Goal: Contribute content

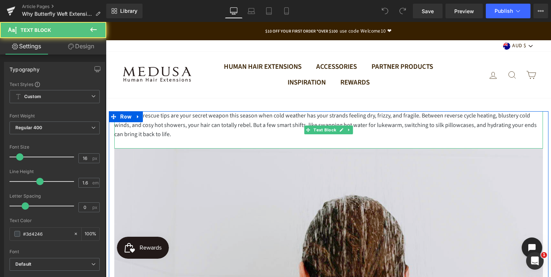
click at [185, 137] on div "Winter hair rescue tips are your secret weapon this season when cold weather ha…" at bounding box center [328, 125] width 429 height 28
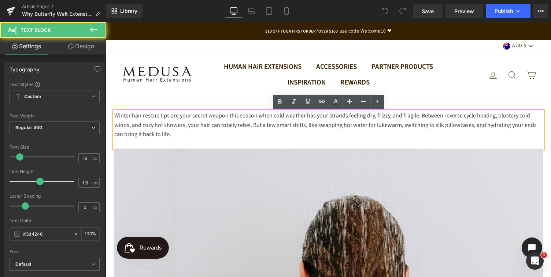
click at [169, 136] on div "Winter hair rescue tips are your secret weapon this season when cold weather ha…" at bounding box center [328, 125] width 429 height 28
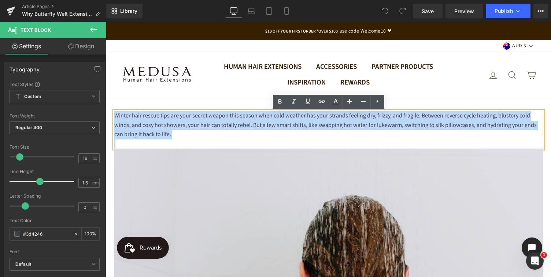
drag, startPoint x: 169, startPoint y: 136, endPoint x: 111, endPoint y: 118, distance: 59.9
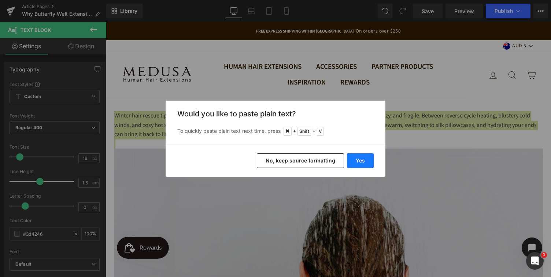
click at [362, 161] on button "Yes" at bounding box center [360, 160] width 27 height 15
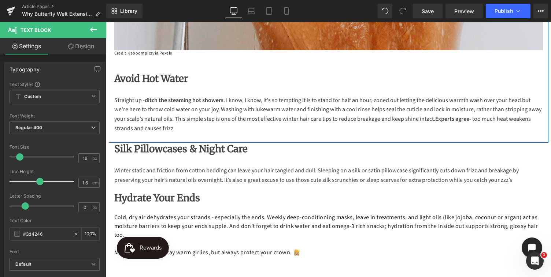
scroll to position [412, 0]
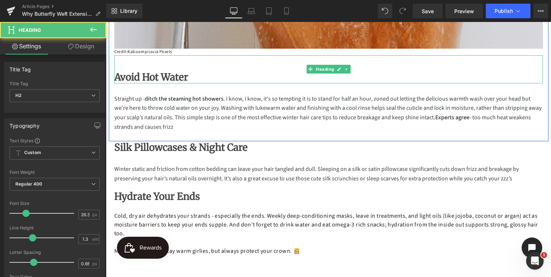
click at [184, 78] on h2 "Avoid Hot Water" at bounding box center [328, 77] width 429 height 12
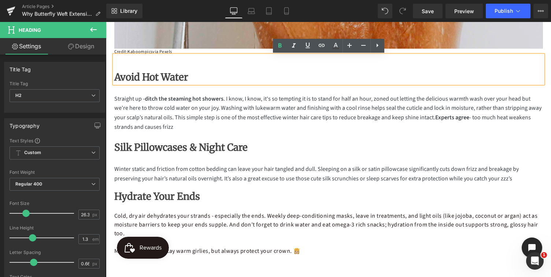
drag, startPoint x: 184, startPoint y: 78, endPoint x: 112, endPoint y: 77, distance: 71.4
click at [114, 77] on div "Avoid Hot Water" at bounding box center [328, 69] width 429 height 28
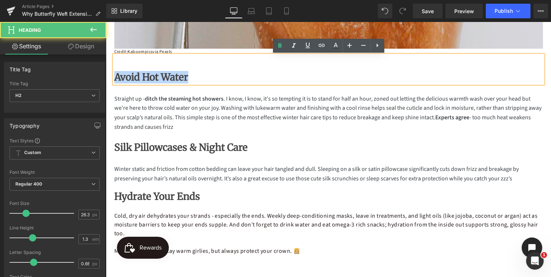
drag, startPoint x: 115, startPoint y: 78, endPoint x: 206, endPoint y: 81, distance: 90.9
click at [206, 81] on h2 "Avoid Hot Water" at bounding box center [328, 77] width 429 height 12
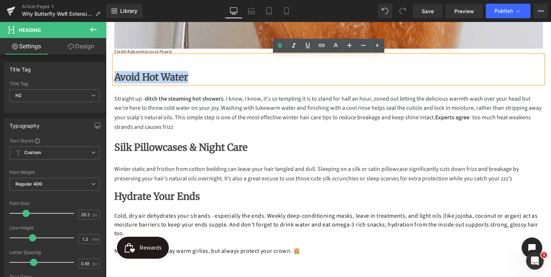
paste div
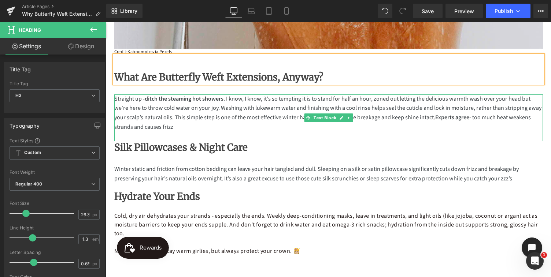
click at [164, 122] on p "Straight up - ditch the steaming hot showers . I know, I know, it's so tempting…" at bounding box center [328, 113] width 429 height 37
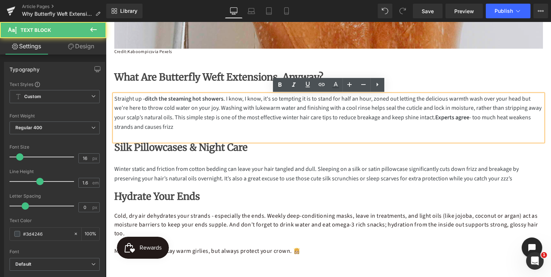
drag, startPoint x: 178, startPoint y: 127, endPoint x: 115, endPoint y: 99, distance: 68.9
click at [115, 99] on p "Straight up - ditch the steaming hot showers . I know, I know, it's so tempting…" at bounding box center [328, 113] width 429 height 37
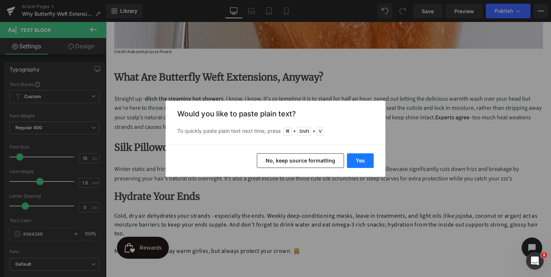
click at [364, 161] on button "Yes" at bounding box center [360, 160] width 27 height 15
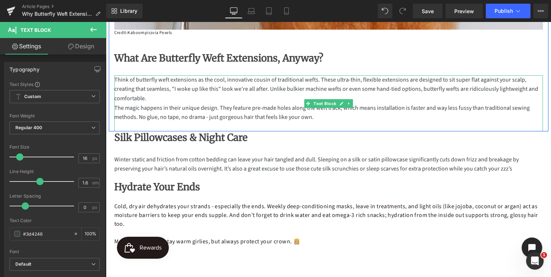
scroll to position [436, 0]
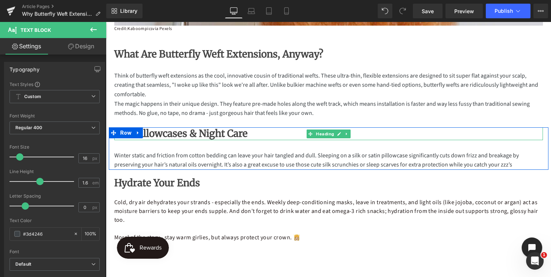
click at [236, 138] on strong "Silk Pillowcases & Night Care" at bounding box center [180, 133] width 133 height 12
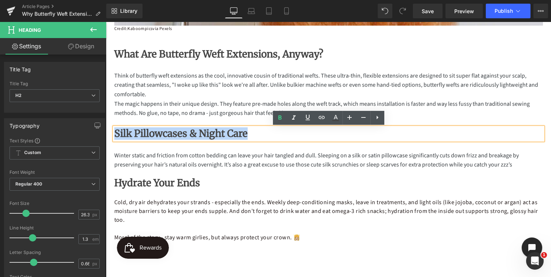
drag, startPoint x: 246, startPoint y: 135, endPoint x: 105, endPoint y: 133, distance: 141.4
click at [106, 133] on html "Skip to content Close menu Human Hair Extensions [GEOGRAPHIC_DATA] 16 Inch Orig…" at bounding box center [328, 73] width 445 height 974
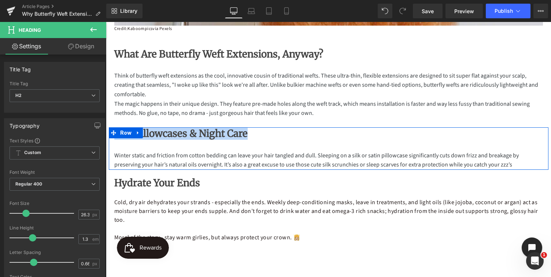
paste div
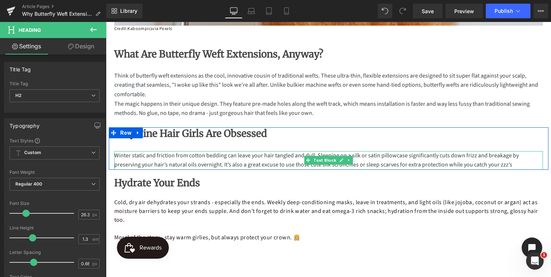
click at [206, 165] on p "Winter static and friction from cotton bedding can leave your hair tangled and …" at bounding box center [328, 160] width 429 height 19
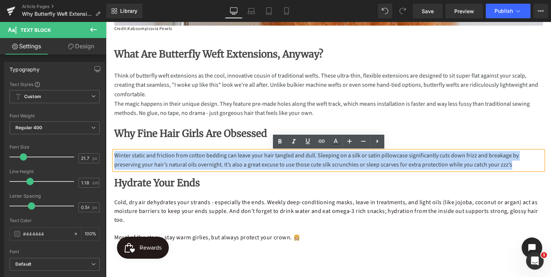
drag, startPoint x: 483, startPoint y: 167, endPoint x: 106, endPoint y: 154, distance: 377.2
click at [106, 154] on div "Text Block Text Block Text Block Lightweight butterfly weft extensions for fine…" at bounding box center [328, 1] width 445 height 676
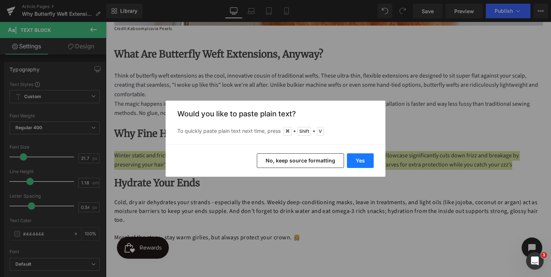
click at [358, 162] on button "Yes" at bounding box center [360, 160] width 27 height 15
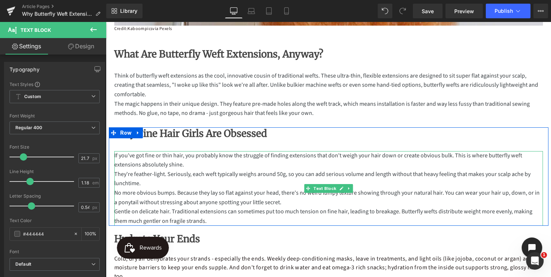
click at [186, 163] on p "If you've got fine or thin hair, you probably know the struggle of finding exte…" at bounding box center [328, 160] width 429 height 19
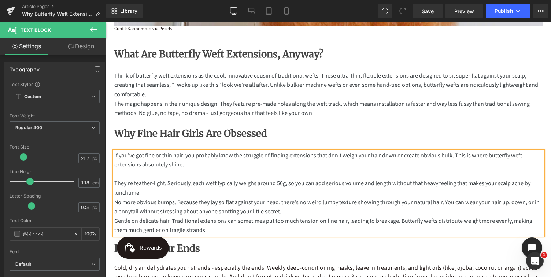
click at [145, 195] on p "They're feather-light. Seriously, each weft typically weighs around 50g, so you…" at bounding box center [328, 188] width 429 height 19
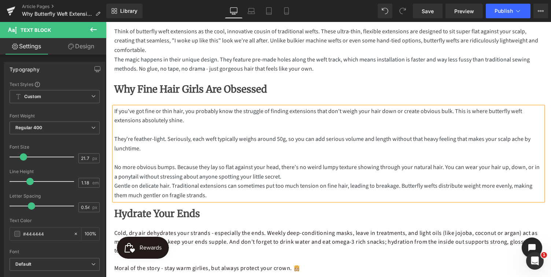
scroll to position [487, 0]
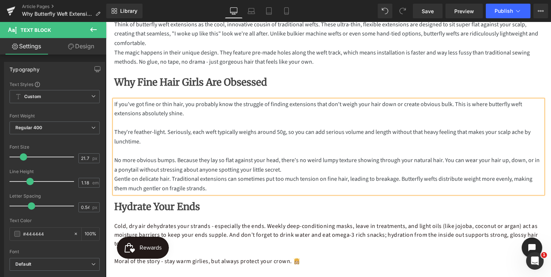
click at [280, 173] on p "No more obvious bumps. Because they lay so flat against your head, there's no w…" at bounding box center [328, 165] width 429 height 19
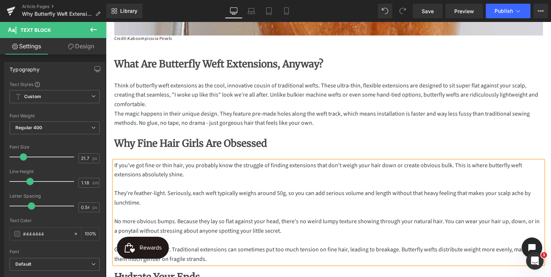
scroll to position [354, 0]
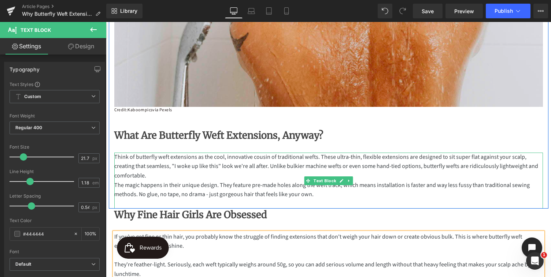
click at [150, 177] on p "Think of butterfly weft extensions as the cool, innovative cousin of traditiona…" at bounding box center [328, 167] width 429 height 28
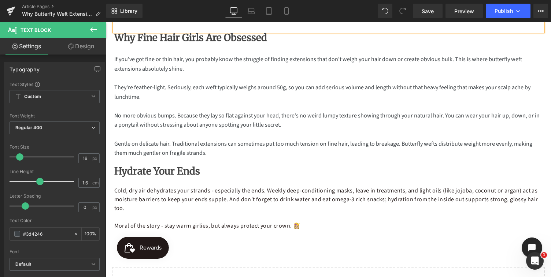
scroll to position [539, 0]
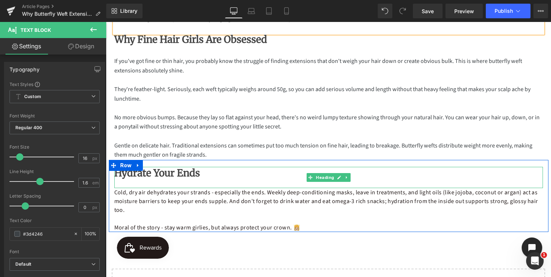
click at [196, 176] on h2 "Hydrate Your Ends" at bounding box center [328, 173] width 429 height 12
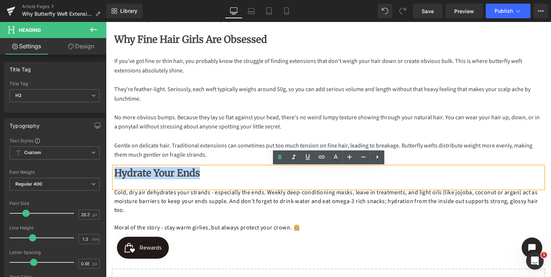
drag, startPoint x: 196, startPoint y: 176, endPoint x: 116, endPoint y: 173, distance: 79.9
click at [116, 173] on h2 "Hydrate Your Ends" at bounding box center [328, 173] width 429 height 12
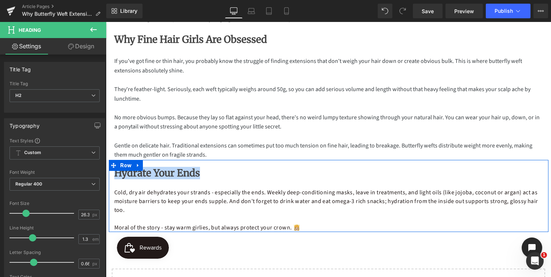
paste div
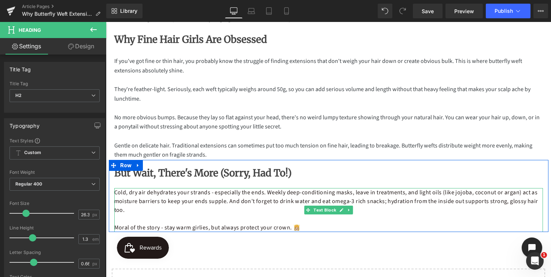
click at [214, 212] on p "Cold, dry air dehydrates your strands - especially the ends. Weekly deep-condit…" at bounding box center [328, 201] width 429 height 26
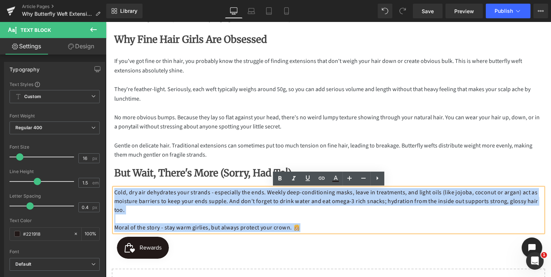
drag, startPoint x: 299, startPoint y: 229, endPoint x: 110, endPoint y: 189, distance: 192.8
click at [110, 189] on div "But Wait, There's More (Sorry, Had To!) Heading Cold, dry air dehydrates your s…" at bounding box center [329, 199] width 440 height 65
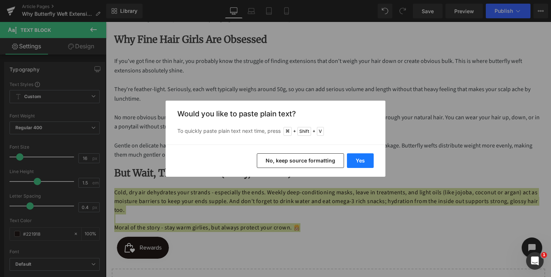
click at [360, 160] on button "Yes" at bounding box center [360, 160] width 27 height 15
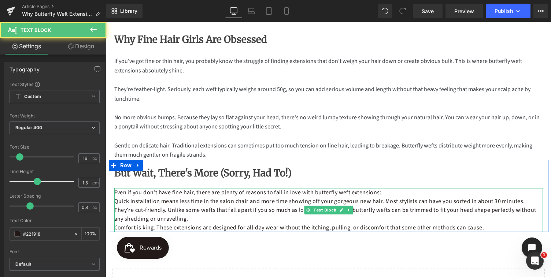
click at [193, 219] on p "They're cut-friendly. Unlike some wefts that fall apart if you so much as look …" at bounding box center [328, 215] width 429 height 18
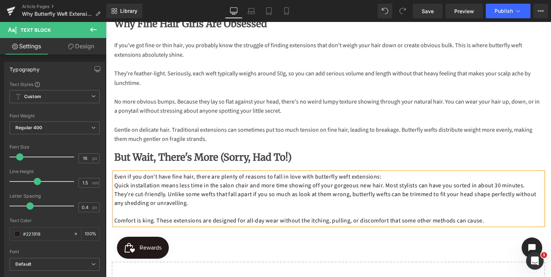
scroll to position [558, 0]
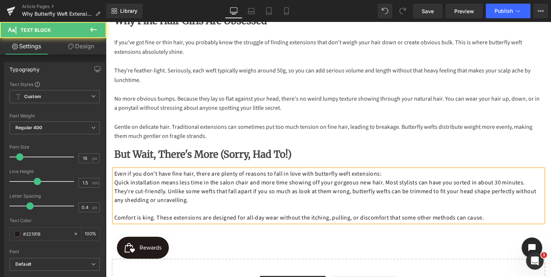
click at [525, 184] on p "Quick installation means less time in the salon chair and more time showing off…" at bounding box center [328, 182] width 429 height 9
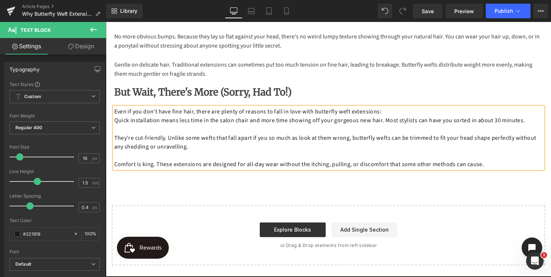
scroll to position [596, 0]
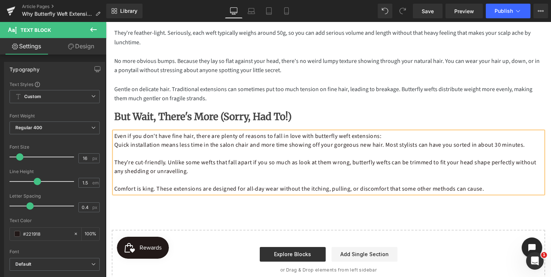
click at [109, 113] on div "But Wait, There's More (Sorry, Had To!) Heading Even if you don't have fine hai…" at bounding box center [329, 152] width 440 height 83
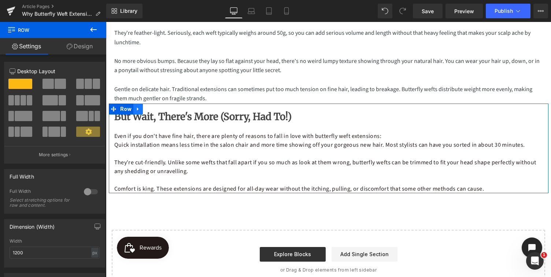
click at [137, 107] on icon at bounding box center [138, 108] width 5 height 5
click at [147, 107] on icon at bounding box center [147, 109] width 5 height 5
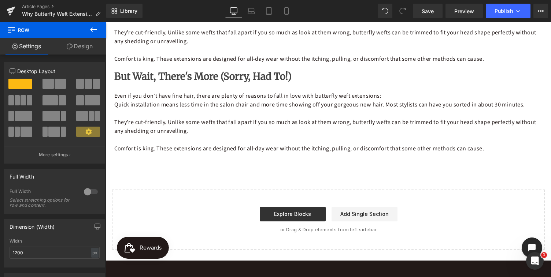
scroll to position [738, 0]
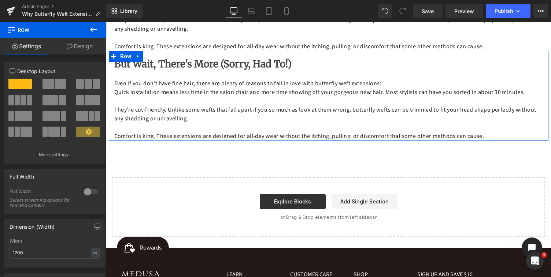
click at [184, 67] on b "But Wait, There's More (Sorry, Had To!)" at bounding box center [202, 64] width 177 height 12
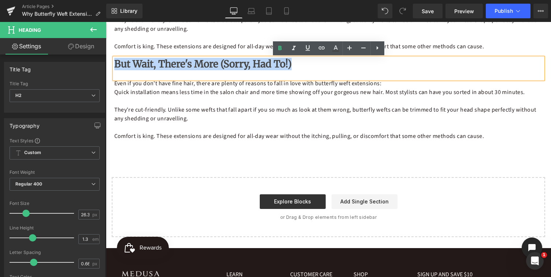
drag, startPoint x: 287, startPoint y: 65, endPoint x: 116, endPoint y: 65, distance: 171.1
click at [116, 65] on h2 "But Wait, There's More (Sorry, Had To!)" at bounding box center [328, 64] width 429 height 12
paste div
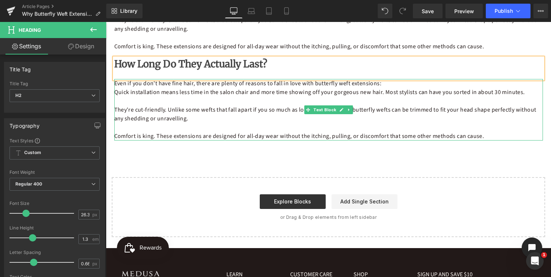
click at [229, 128] on p at bounding box center [328, 127] width 429 height 9
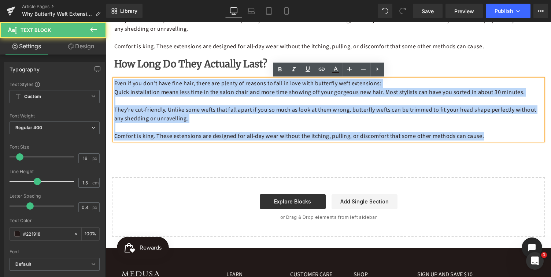
drag, startPoint x: 480, startPoint y: 138, endPoint x: 74, endPoint y: 69, distance: 412.1
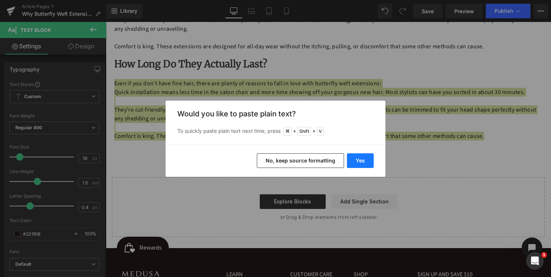
click at [361, 163] on button "Yes" at bounding box center [360, 160] width 27 height 15
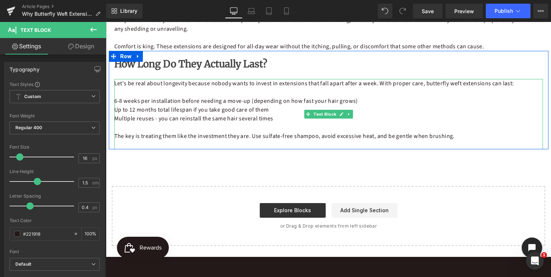
click at [272, 137] on p "The key is treating them like the investment they are. Use sulfate-free shampoo…" at bounding box center [328, 136] width 429 height 9
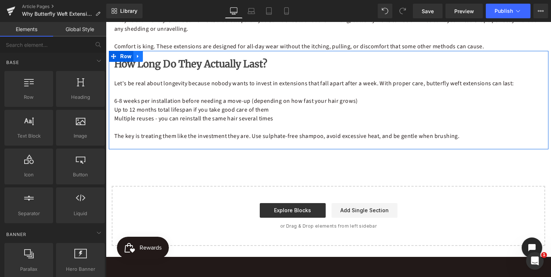
click at [138, 56] on icon at bounding box center [138, 56] width 5 height 5
click at [145, 56] on icon at bounding box center [147, 56] width 5 height 5
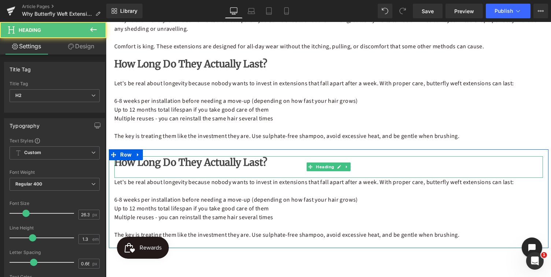
click at [263, 164] on h2 "How Long Do They Actually Last?" at bounding box center [328, 162] width 429 height 12
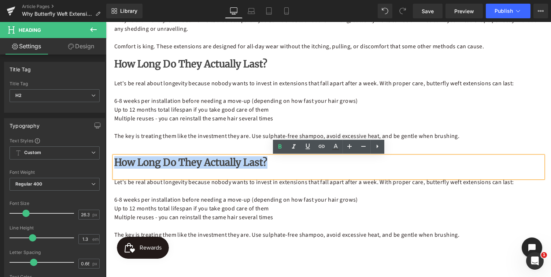
drag, startPoint x: 263, startPoint y: 163, endPoint x: 116, endPoint y: 167, distance: 146.9
click at [116, 167] on h2 "How Long Do They Actually Last?" at bounding box center [328, 162] width 429 height 12
paste div
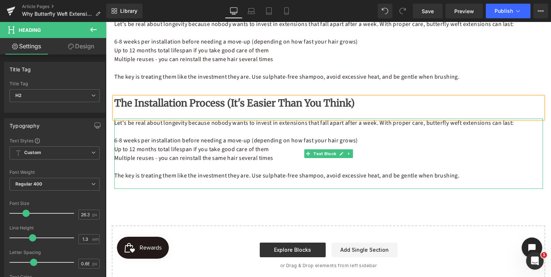
scroll to position [799, 0]
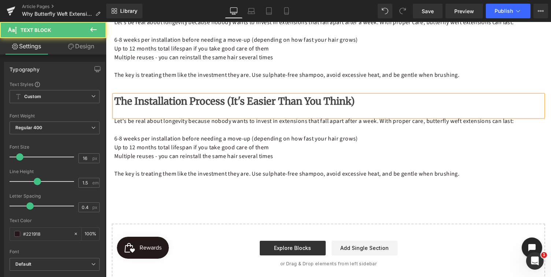
click at [462, 176] on p "The key is treating them like the investment they are. Use sulphate-free shampo…" at bounding box center [328, 174] width 429 height 9
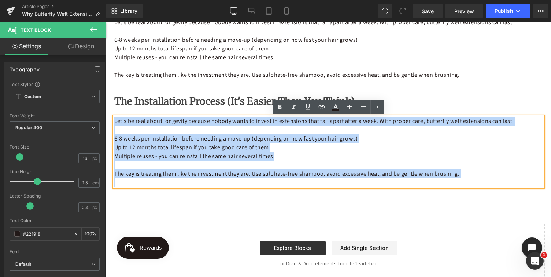
drag, startPoint x: 462, startPoint y: 176, endPoint x: 115, endPoint y: 122, distance: 351.5
click at [115, 122] on div "Let's be real about longevity because nobody wants to invest in extensions that…" at bounding box center [328, 152] width 429 height 70
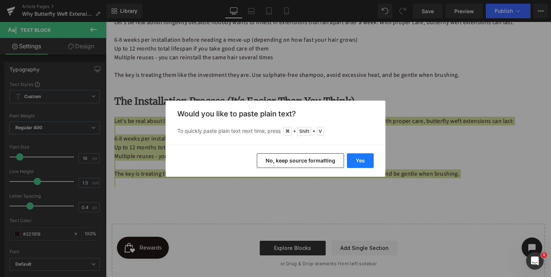
click at [363, 162] on button "Yes" at bounding box center [360, 160] width 27 height 15
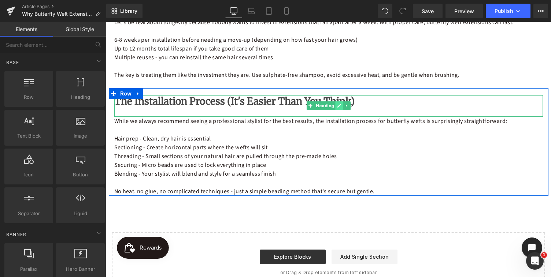
click at [338, 105] on icon at bounding box center [339, 106] width 4 height 4
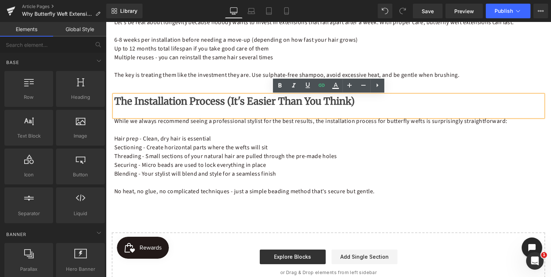
click at [338, 105] on h2 "The Installation Process (It's Easier Than You Think)" at bounding box center [328, 101] width 429 height 12
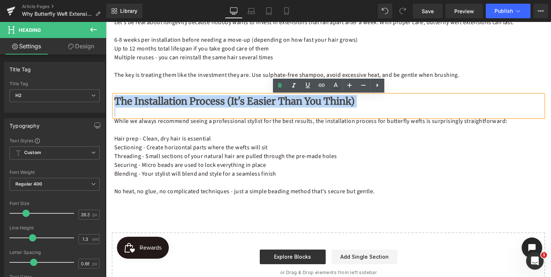
drag, startPoint x: 338, startPoint y: 105, endPoint x: 119, endPoint y: 104, distance: 218.7
click at [119, 104] on h2 "The Installation Process (It's Easier Than You Think)" at bounding box center [328, 101] width 429 height 12
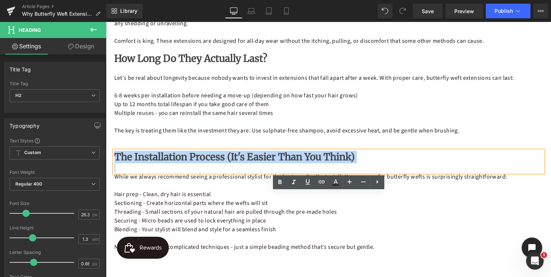
scroll to position [759, 0]
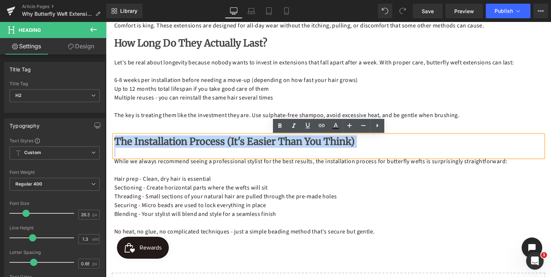
click at [182, 179] on p "Hair prep - Clean, dry hair is essential" at bounding box center [328, 179] width 429 height 9
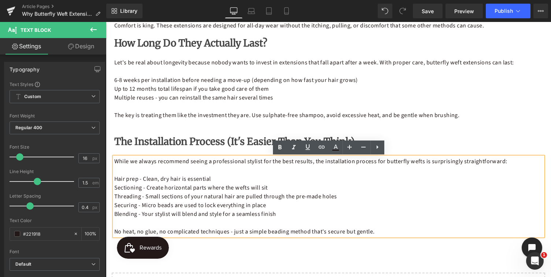
click at [112, 132] on div "The Installation Process (It's Easier Than You Think) Heading While we always r…" at bounding box center [329, 182] width 440 height 107
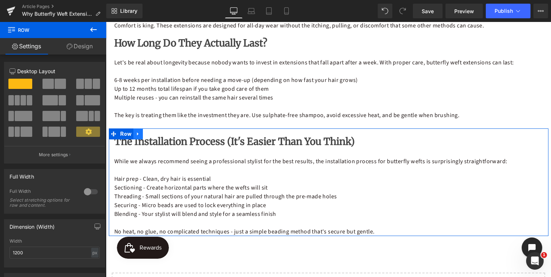
click at [138, 134] on icon at bounding box center [138, 134] width 5 height 5
click at [148, 133] on icon at bounding box center [147, 134] width 5 height 5
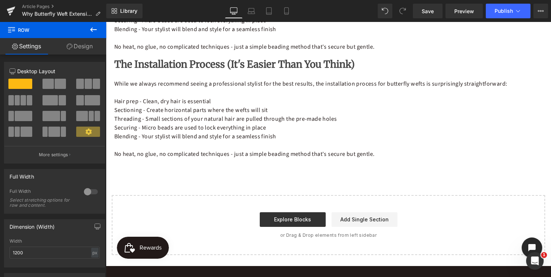
scroll to position [944, 0]
click at [290, 64] on b "The Installation Process (It's Easier Than You Think)" at bounding box center [234, 64] width 240 height 12
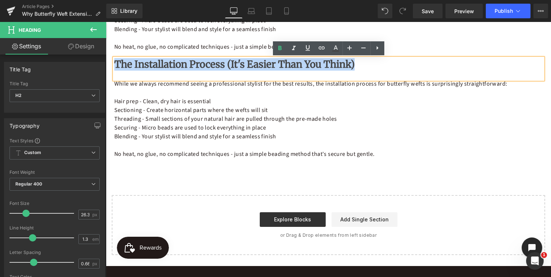
drag, startPoint x: 337, startPoint y: 66, endPoint x: 115, endPoint y: 66, distance: 221.3
click at [115, 66] on h2 "The Installation Process (It's Easier Than You Think)" at bounding box center [328, 64] width 429 height 12
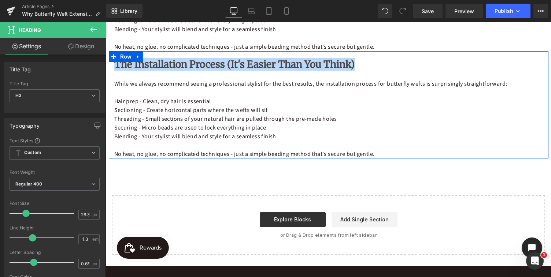
paste div
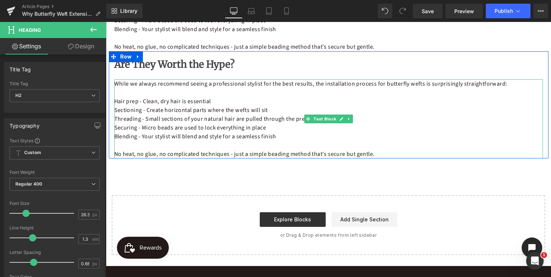
click at [374, 154] on p "No heat, no glue, no complicated techniques - just a simple beading method that…" at bounding box center [328, 154] width 429 height 9
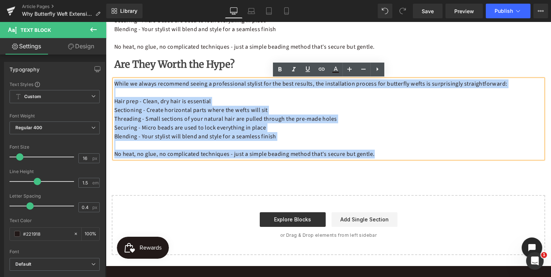
drag, startPoint x: 377, startPoint y: 154, endPoint x: 109, endPoint y: 81, distance: 278.4
click at [109, 81] on div "Are They Worth the Hype? Heading While we always recommend seeing a professiona…" at bounding box center [329, 108] width 440 height 100
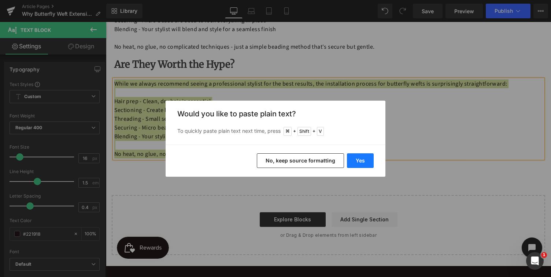
click at [361, 160] on button "Yes" at bounding box center [360, 160] width 27 height 15
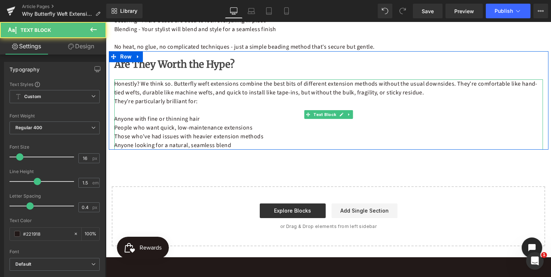
click at [232, 145] on p "Anyone looking for a natural, seamless blend" at bounding box center [328, 145] width 429 height 9
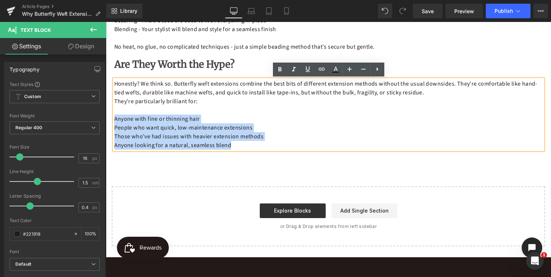
drag, startPoint x: 233, startPoint y: 144, endPoint x: 113, endPoint y: 119, distance: 122.3
click at [114, 119] on div "Honestly? We think so. Butterfly weft extensions combine the best bits of diffe…" at bounding box center [328, 114] width 429 height 70
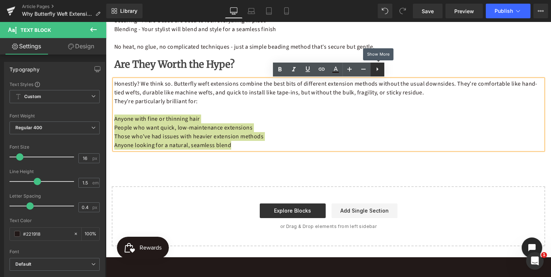
click at [378, 70] on icon at bounding box center [377, 69] width 9 height 9
click at [377, 69] on icon at bounding box center [377, 69] width 9 height 9
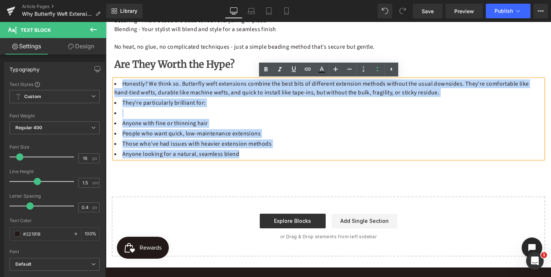
click at [296, 126] on li "Anyone with fine or thinning hair" at bounding box center [328, 123] width 429 height 9
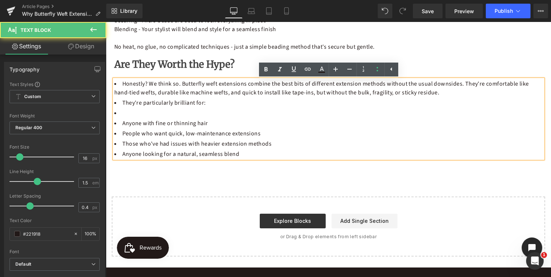
drag, startPoint x: 123, startPoint y: 112, endPoint x: 118, endPoint y: 109, distance: 6.2
click at [118, 109] on li at bounding box center [328, 113] width 429 height 9
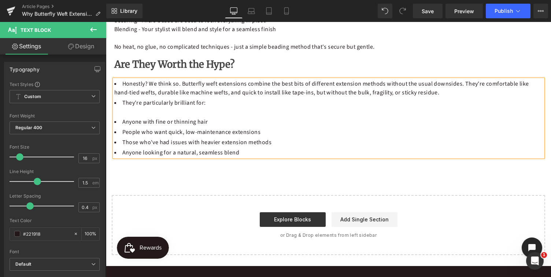
click at [123, 103] on li "They're particularly brilliant for:" at bounding box center [328, 103] width 429 height 9
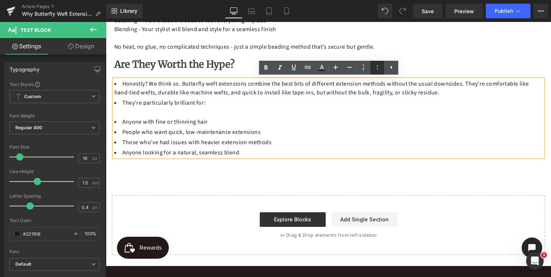
click at [377, 66] on icon at bounding box center [377, 67] width 1 height 4
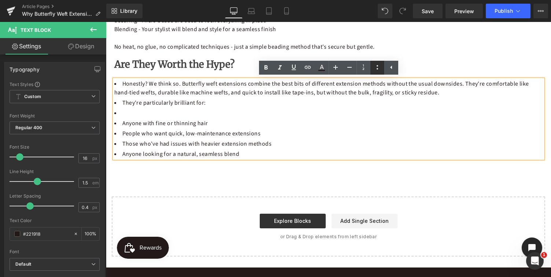
click at [378, 66] on icon at bounding box center [377, 67] width 9 height 9
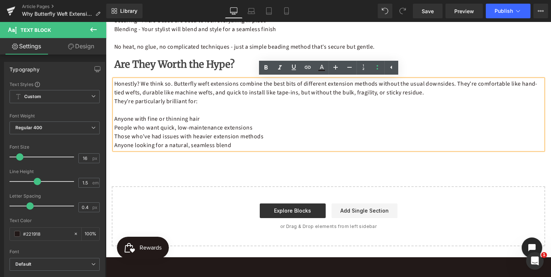
click at [267, 130] on p "Honestly? We think so. Butterfly weft extensions combine the best bits of diffe…" at bounding box center [328, 114] width 429 height 70
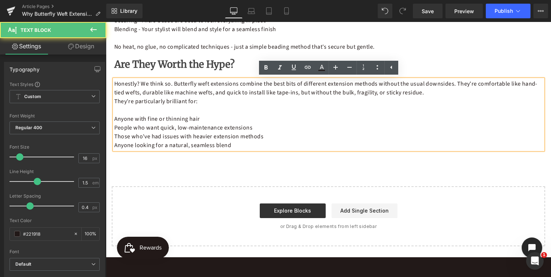
click at [114, 119] on span "Anyone with fine or thinning hair" at bounding box center [157, 119] width 86 height 8
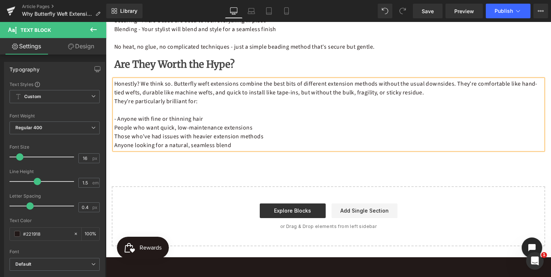
click at [114, 128] on span "People who want quick, low-maintenance extensions" at bounding box center [183, 128] width 138 height 8
click at [114, 136] on span "Those who've had issues with heavier extension methods" at bounding box center [188, 137] width 149 height 8
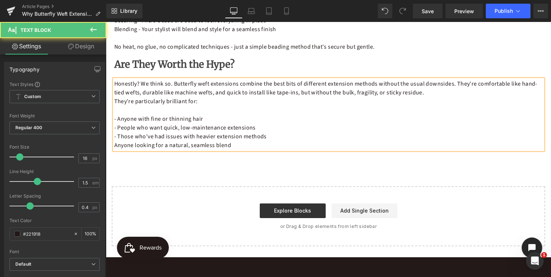
click at [114, 145] on span "Anyone looking for a natural, seamless blend" at bounding box center [172, 145] width 117 height 8
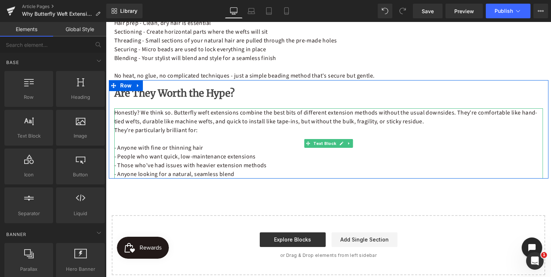
scroll to position [893, 0]
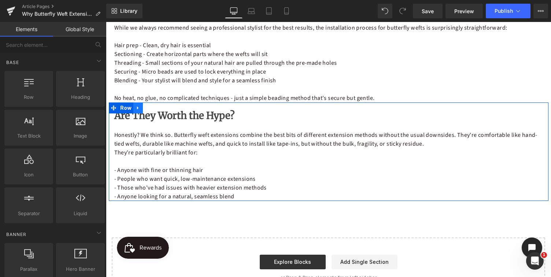
click at [139, 108] on icon at bounding box center [138, 107] width 5 height 5
click at [147, 107] on icon at bounding box center [147, 108] width 5 height 5
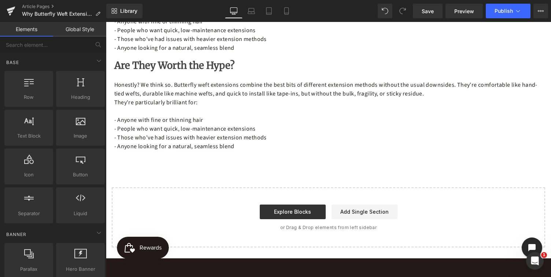
scroll to position [1043, 0]
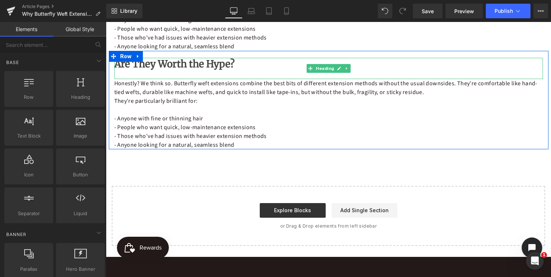
click at [228, 67] on h2 "Are They Worth the Hype?" at bounding box center [328, 64] width 429 height 12
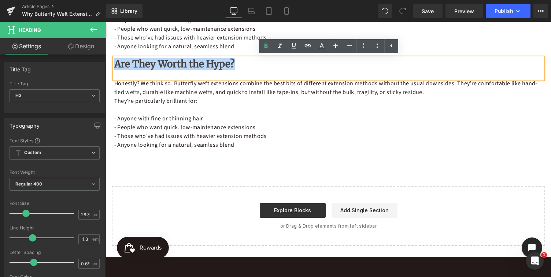
drag, startPoint x: 228, startPoint y: 67, endPoint x: 116, endPoint y: 66, distance: 112.1
click at [116, 66] on h2 "Are They Worth the Hype?" at bounding box center [328, 64] width 429 height 12
paste div
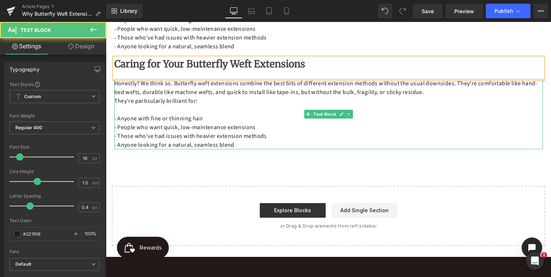
click at [237, 144] on p "Honestly? We think so. Butterfly weft extensions combine the best bits of diffe…" at bounding box center [328, 114] width 429 height 70
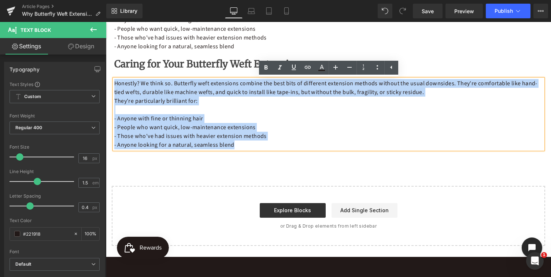
drag, startPoint x: 236, startPoint y: 146, endPoint x: 115, endPoint y: 85, distance: 136.0
click at [115, 85] on p "Honestly? We think so. Butterfly weft extensions combine the best bits of diffe…" at bounding box center [328, 114] width 429 height 70
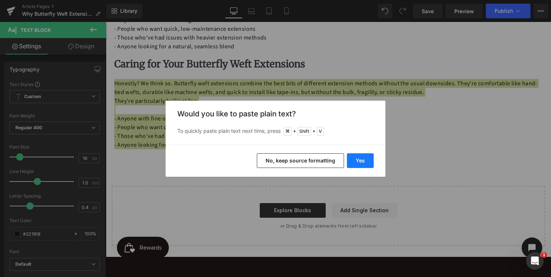
click at [368, 160] on button "Yes" at bounding box center [360, 160] width 27 height 15
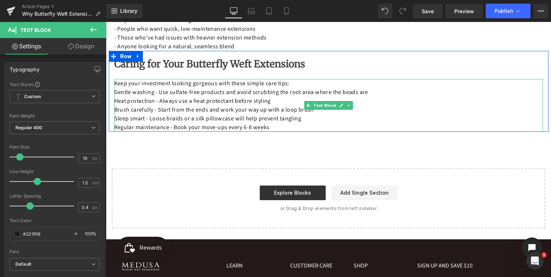
click at [290, 86] on p "Keep your investment looking gorgeous with these simple care tips:" at bounding box center [328, 83] width 429 height 9
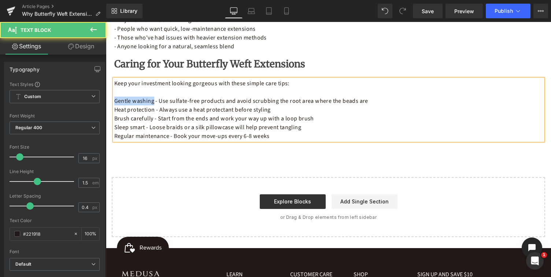
drag, startPoint x: 153, startPoint y: 102, endPoint x: 114, endPoint y: 101, distance: 38.9
click at [114, 101] on p "Gentle washing - Use sulfate-free products and avoid scrubbing the root area wh…" at bounding box center [328, 101] width 429 height 9
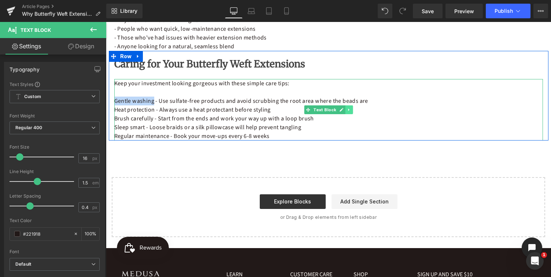
click at [349, 110] on icon at bounding box center [349, 110] width 4 height 4
click at [329, 110] on icon at bounding box center [330, 110] width 4 height 4
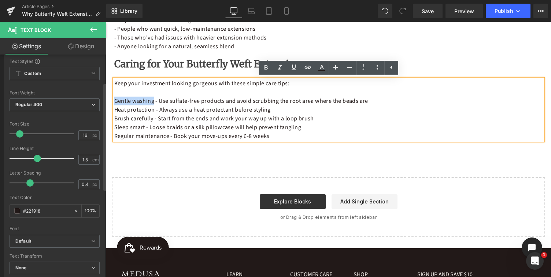
scroll to position [0, 0]
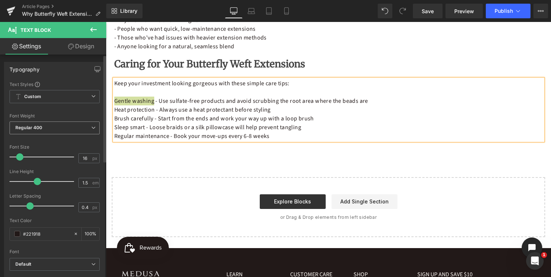
click at [48, 130] on span "Regular 400" at bounding box center [55, 128] width 90 height 13
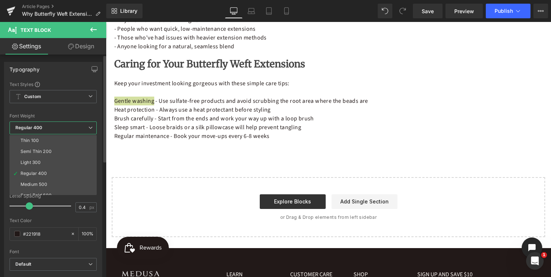
click at [48, 129] on span "Regular 400" at bounding box center [53, 128] width 87 height 13
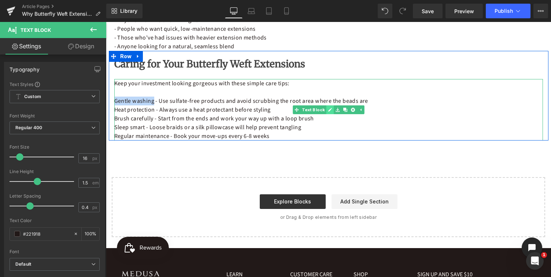
click at [330, 109] on icon at bounding box center [330, 110] width 4 height 4
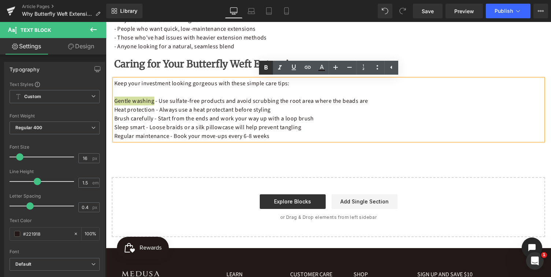
click at [264, 67] on icon at bounding box center [265, 67] width 3 height 4
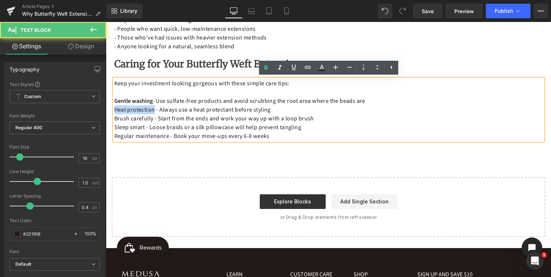
drag, startPoint x: 154, startPoint y: 114, endPoint x: 112, endPoint y: 112, distance: 42.2
click at [112, 112] on div "Caring for Your Butterfly Weft Extensions Heading Keep your investment looking …" at bounding box center [329, 99] width 440 height 83
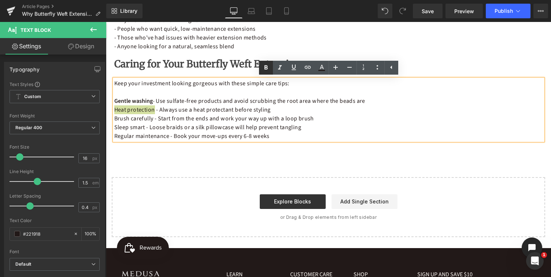
click at [264, 66] on icon at bounding box center [265, 67] width 3 height 4
drag, startPoint x: 153, startPoint y: 119, endPoint x: 115, endPoint y: 117, distance: 38.1
click at [115, 117] on p "Brush carefully - Start from the ends and work your way up with a loop brush" at bounding box center [328, 118] width 429 height 9
click at [265, 67] on icon at bounding box center [265, 67] width 3 height 4
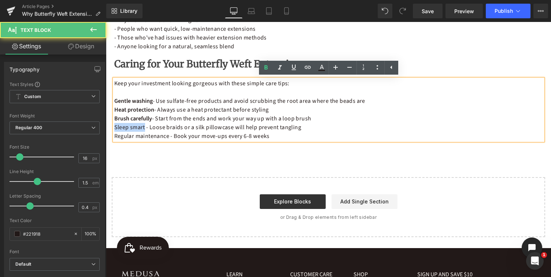
drag, startPoint x: 145, startPoint y: 129, endPoint x: 114, endPoint y: 128, distance: 30.8
click at [114, 128] on p "Sleep smart - Loose braids or a silk pillowcase will help prevent tangling" at bounding box center [328, 127] width 429 height 9
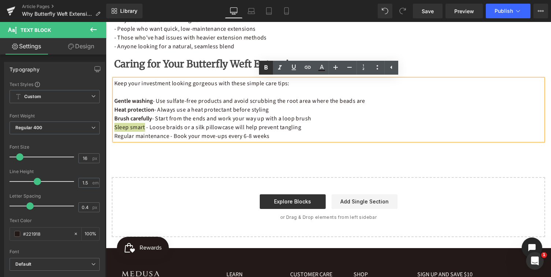
click at [265, 70] on icon at bounding box center [266, 67] width 9 height 9
drag, startPoint x: 168, startPoint y: 137, endPoint x: 115, endPoint y: 136, distance: 53.1
click at [115, 136] on p "Regular maintenance - Book your move-ups every 6-8 weeks" at bounding box center [328, 136] width 429 height 9
click at [265, 68] on icon at bounding box center [266, 67] width 9 height 9
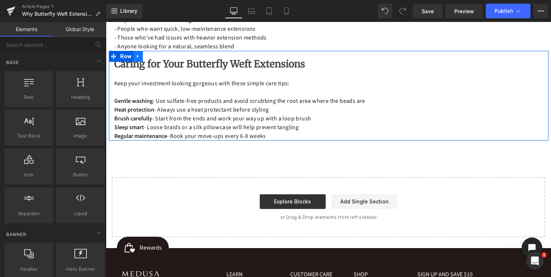
click at [138, 56] on icon at bounding box center [138, 55] width 5 height 5
click at [147, 55] on icon at bounding box center [147, 56] width 5 height 5
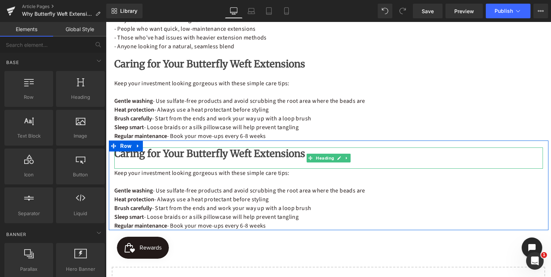
click at [270, 153] on b "Caring for Your Butterfly Weft Extensions" at bounding box center [209, 154] width 191 height 12
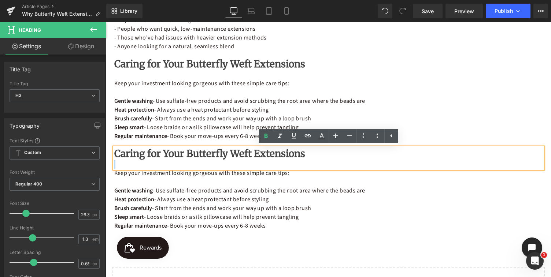
drag, startPoint x: 291, startPoint y: 155, endPoint x: 114, endPoint y: 157, distance: 177.3
click at [114, 157] on div "Caring for Your Butterfly Weft Extensions" at bounding box center [328, 158] width 429 height 21
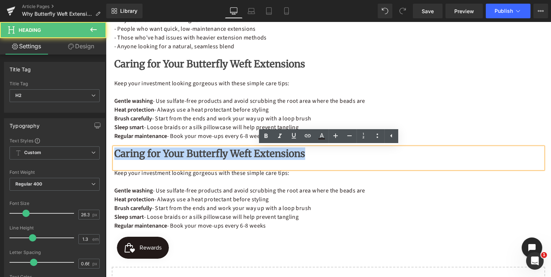
drag, startPoint x: 115, startPoint y: 153, endPoint x: 292, endPoint y: 159, distance: 177.0
click at [292, 159] on h2 "Caring for Your Butterfly Weft Extensions" at bounding box center [328, 154] width 429 height 12
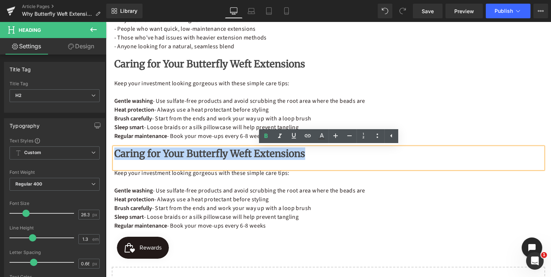
paste div
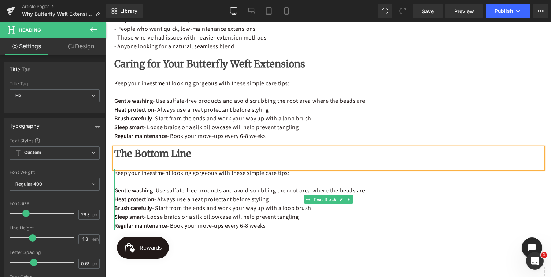
click at [264, 214] on p "Sleep smart - Loose braids or a silk pillowcase will help prevent tangling" at bounding box center [328, 217] width 429 height 9
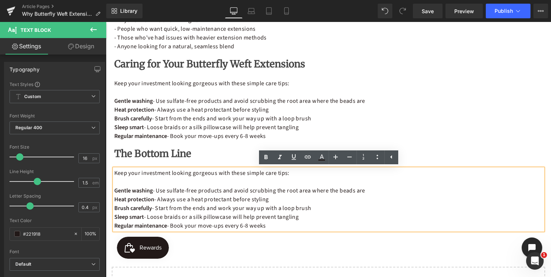
drag, startPoint x: 271, startPoint y: 229, endPoint x: 114, endPoint y: 173, distance: 166.2
click at [114, 173] on div "Keep your investment looking gorgeous with these simple care tips: Gentle washi…" at bounding box center [328, 200] width 429 height 62
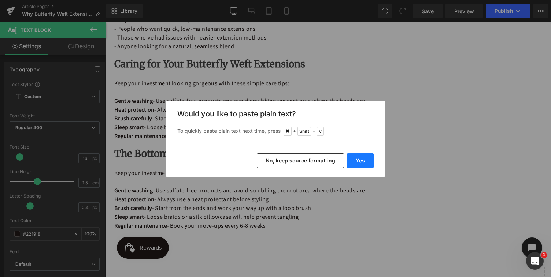
click at [363, 160] on button "Yes" at bounding box center [360, 160] width 27 height 15
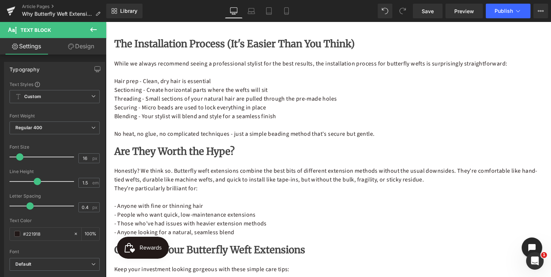
scroll to position [848, 0]
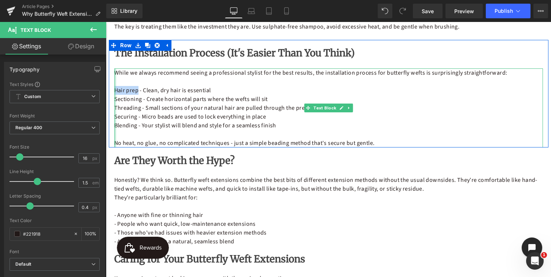
drag, startPoint x: 138, startPoint y: 91, endPoint x: 114, endPoint y: 90, distance: 23.8
click at [114, 90] on div "While we always recommend seeing a professional stylist for the best results, t…" at bounding box center [328, 108] width 429 height 79
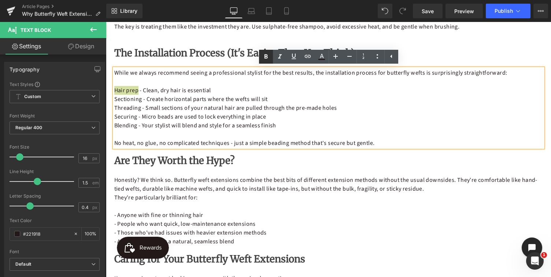
click at [264, 55] on icon at bounding box center [265, 57] width 3 height 4
drag, startPoint x: 141, startPoint y: 100, endPoint x: 114, endPoint y: 100, distance: 27.5
click at [114, 100] on p "Sectioning - Create horizontal parts where the wefts will sit" at bounding box center [328, 99] width 429 height 9
click at [264, 59] on icon at bounding box center [266, 56] width 9 height 9
drag, startPoint x: 141, startPoint y: 110, endPoint x: 115, endPoint y: 108, distance: 25.7
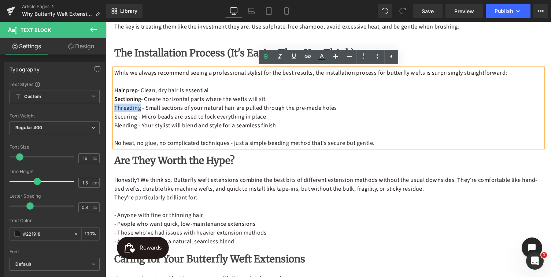
click at [115, 108] on p "Threading - Small sections of your natural hair are pulled through the pre-made…" at bounding box center [328, 108] width 429 height 9
click at [264, 59] on icon at bounding box center [266, 56] width 9 height 9
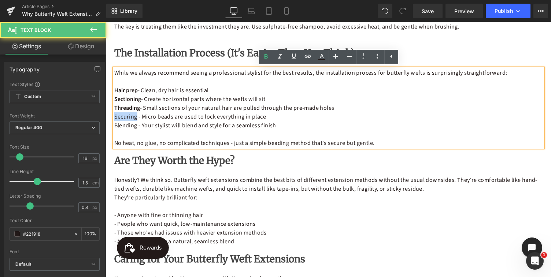
drag, startPoint x: 137, startPoint y: 118, endPoint x: 115, endPoint y: 118, distance: 22.0
click at [115, 118] on p "Securing - Micro beads are used to lock everything in place" at bounding box center [328, 116] width 429 height 9
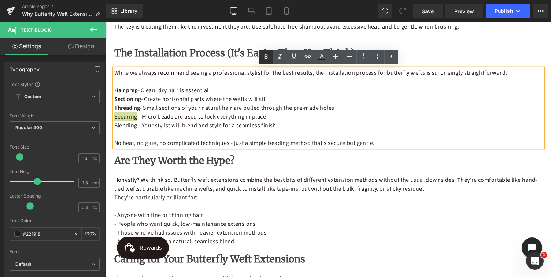
click at [265, 58] on icon at bounding box center [266, 56] width 9 height 9
drag, startPoint x: 137, startPoint y: 126, endPoint x: 115, endPoint y: 126, distance: 21.6
click at [115, 126] on p "Blending - Your stylist will blend and style for a seamless finish" at bounding box center [328, 125] width 429 height 9
click at [266, 58] on icon at bounding box center [266, 56] width 9 height 9
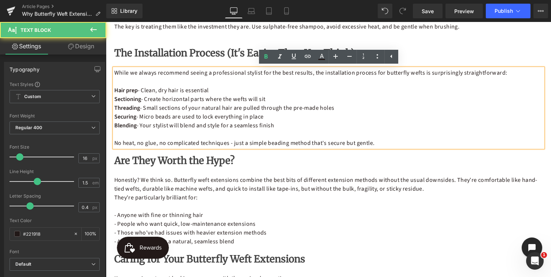
click at [417, 106] on p "Threading - Small sections of your natural hair are pulled through the pre-made…" at bounding box center [328, 108] width 429 height 9
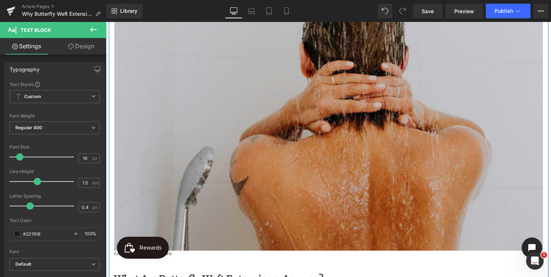
scroll to position [171, 0]
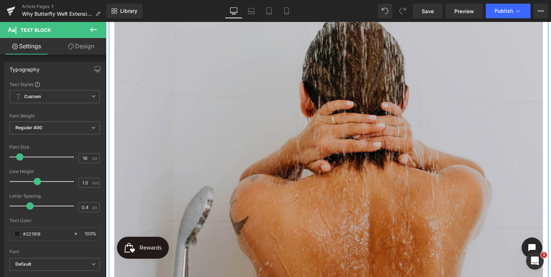
click at [275, 164] on img at bounding box center [328, 130] width 429 height 322
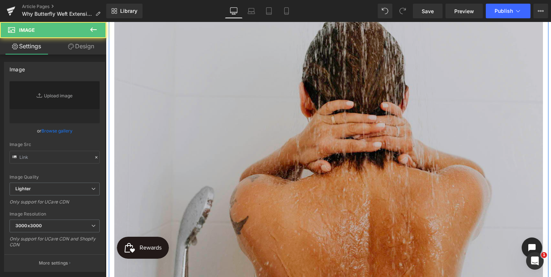
type input "[URL][DOMAIN_NAME]"
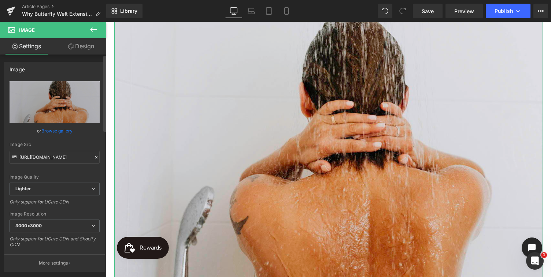
click at [52, 130] on link "Browse gallery" at bounding box center [56, 131] width 31 height 13
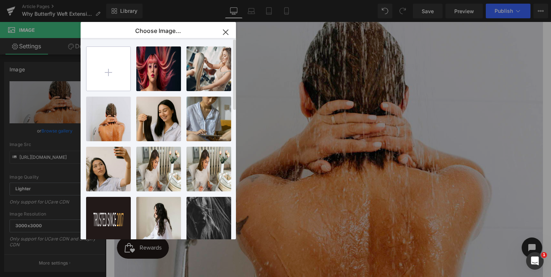
click at [110, 70] on input "file" at bounding box center [108, 69] width 44 height 44
type input "C:\fakepath\Medusa-Butterfly-Weft.jpg"
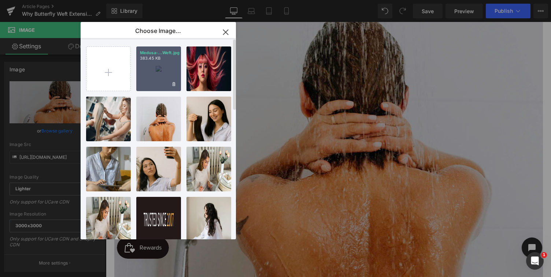
click at [151, 77] on div "Medusa-...Weft.jpg 383.45 KB" at bounding box center [158, 69] width 45 height 45
type input "[URL][DOMAIN_NAME]"
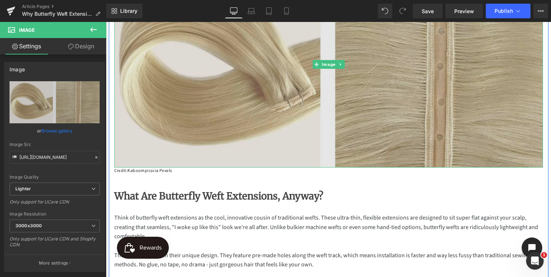
scroll to position [178, 0]
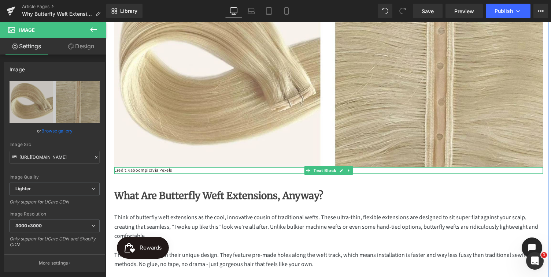
click at [179, 170] on p "Credit: Kaboompics via [GEOGRAPHIC_DATA]" at bounding box center [328, 170] width 429 height 7
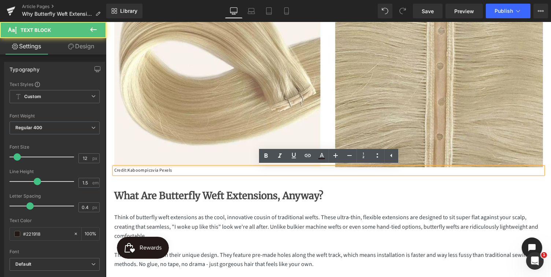
click at [179, 170] on p "Credit: Kaboompics via [GEOGRAPHIC_DATA]" at bounding box center [328, 170] width 429 height 7
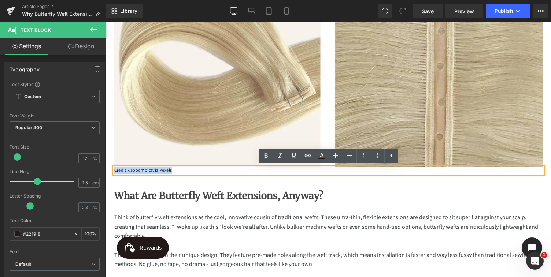
drag, startPoint x: 177, startPoint y: 172, endPoint x: 115, endPoint y: 170, distance: 61.9
click at [115, 170] on p "Credit: Kaboompics via [GEOGRAPHIC_DATA]" at bounding box center [328, 170] width 429 height 7
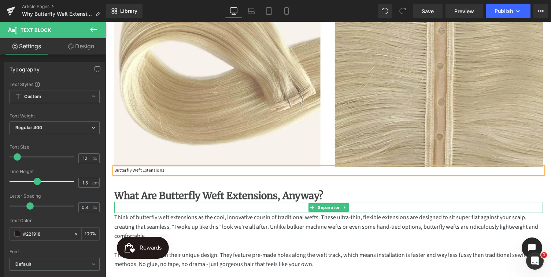
click at [226, 211] on hr at bounding box center [328, 209] width 285 height 7
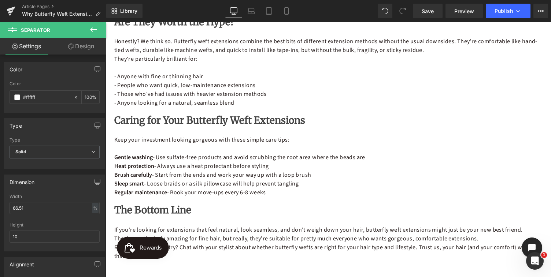
scroll to position [872, 0]
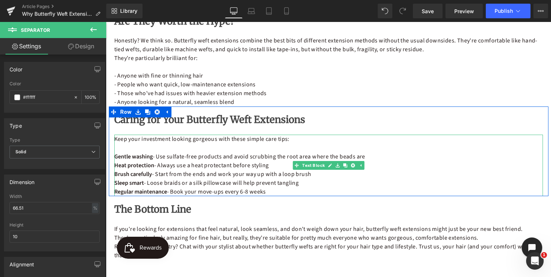
click at [180, 157] on p "Gentle washing - Use sulfate-free products and avoid scrubbing the root area wh…" at bounding box center [328, 156] width 429 height 9
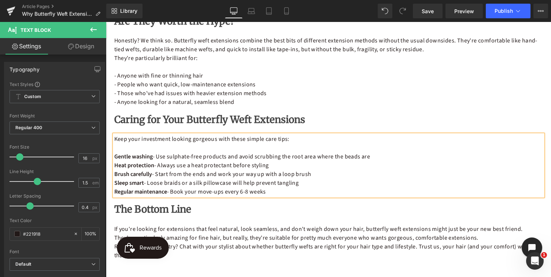
click at [344, 180] on p "Sleep smart - Loose braids or a silk pillowcase will help prevent tangling" at bounding box center [328, 183] width 429 height 9
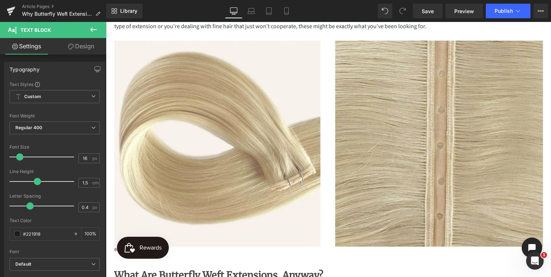
scroll to position [0, 0]
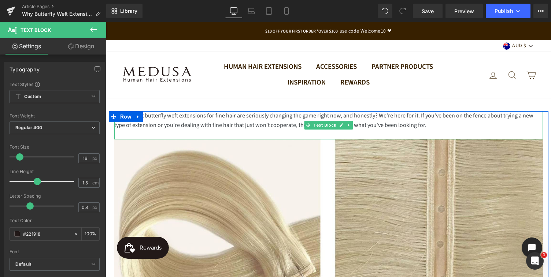
click at [424, 128] on div "Lightweight butterfly weft extensions for fine hair are seriously changing the …" at bounding box center [328, 120] width 429 height 19
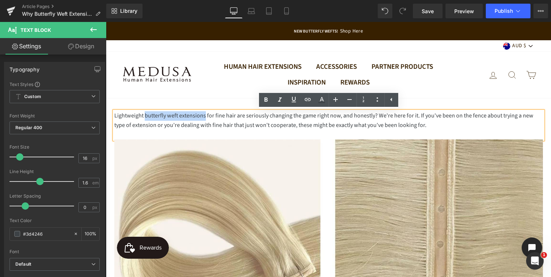
drag, startPoint x: 144, startPoint y: 116, endPoint x: 204, endPoint y: 115, distance: 60.1
click at [204, 115] on div "Lightweight butterfly weft extensions for fine hair are seriously changing the …" at bounding box center [328, 120] width 429 height 19
click at [307, 99] on icon at bounding box center [307, 99] width 9 height 9
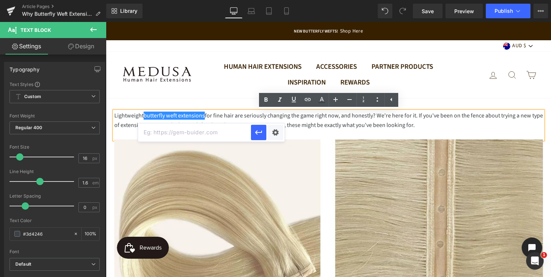
paste input "https://medusaaustralia.com.au/products/new-butterfly-weft-20-inch"
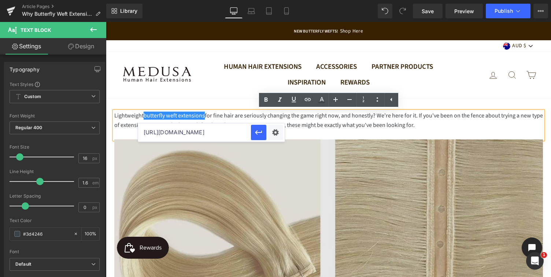
scroll to position [0, 86]
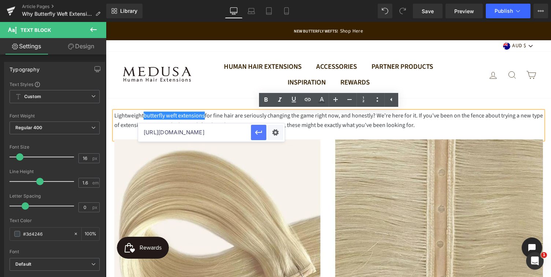
type input "https://medusaaustralia.com.au/products/new-butterfly-weft-20-inch"
click at [261, 132] on icon "button" at bounding box center [258, 132] width 7 height 4
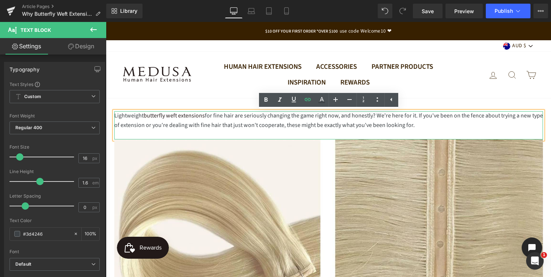
scroll to position [0, 0]
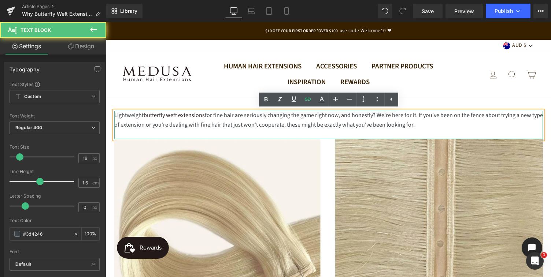
click at [448, 127] on div "Lightweight butterfly weft extensions for fine hair are seriously changing the …" at bounding box center [328, 120] width 429 height 19
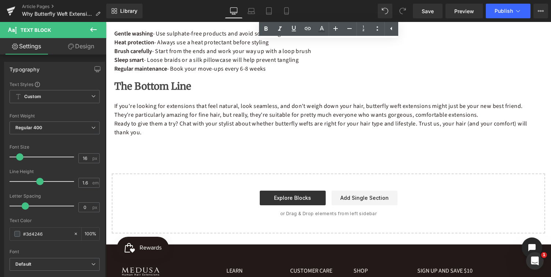
scroll to position [996, 0]
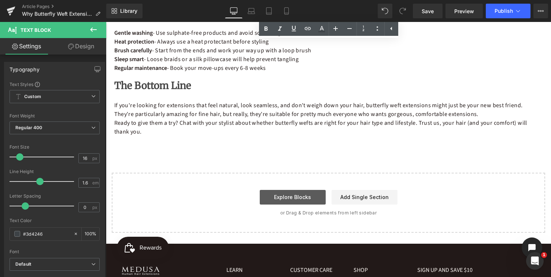
click at [297, 199] on link "Explore Blocks" at bounding box center [293, 197] width 66 height 15
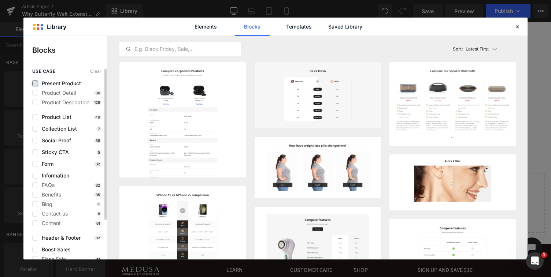
click at [35, 83] on label at bounding box center [35, 84] width 6 height 6
click at [35, 84] on input "checkbox" at bounding box center [35, 84] width 0 height 0
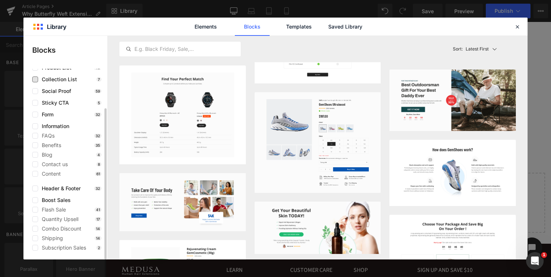
scroll to position [0, 0]
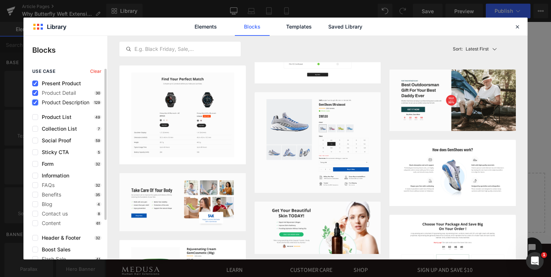
click at [34, 103] on icon at bounding box center [35, 103] width 4 height 0
click at [35, 103] on input "checkbox" at bounding box center [35, 103] width 0 height 0
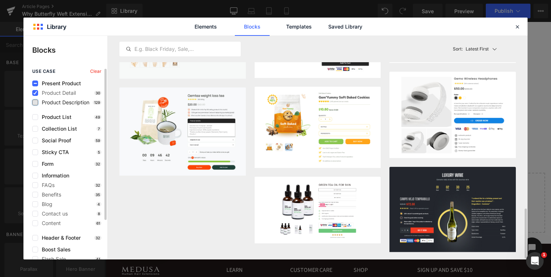
scroll to position [780, 0]
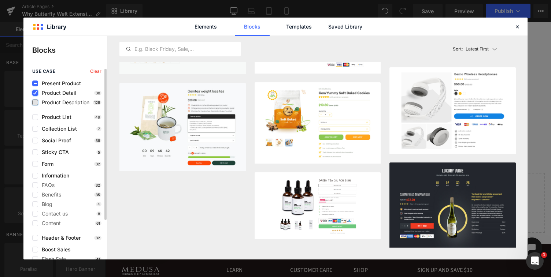
click at [35, 93] on icon at bounding box center [35, 93] width 4 height 0
click at [35, 93] on input "checkbox" at bounding box center [35, 93] width 0 height 0
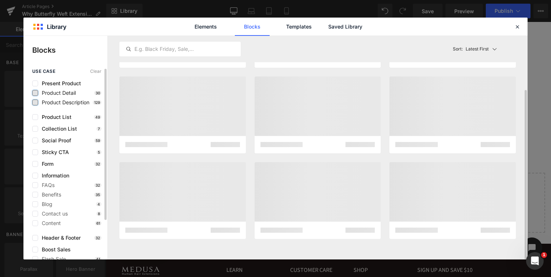
scroll to position [71, 0]
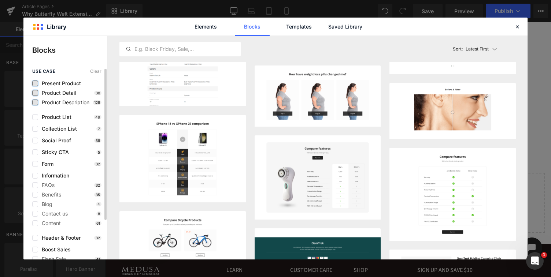
click at [36, 84] on label at bounding box center [35, 84] width 6 height 6
click at [35, 84] on input "checkbox" at bounding box center [35, 84] width 0 height 0
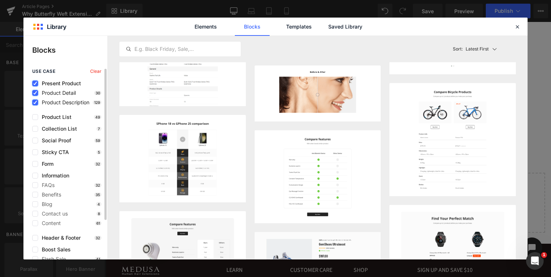
click at [36, 84] on icon at bounding box center [35, 84] width 4 height 0
click at [35, 84] on input "checkbox" at bounding box center [35, 84] width 0 height 0
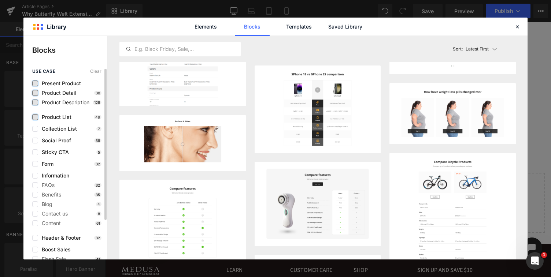
click at [36, 115] on label at bounding box center [35, 117] width 6 height 6
click at [35, 117] on input "checkbox" at bounding box center [35, 117] width 0 height 0
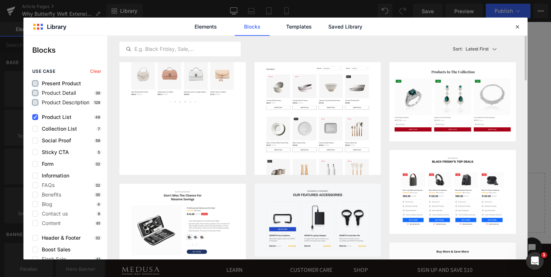
scroll to position [0, 0]
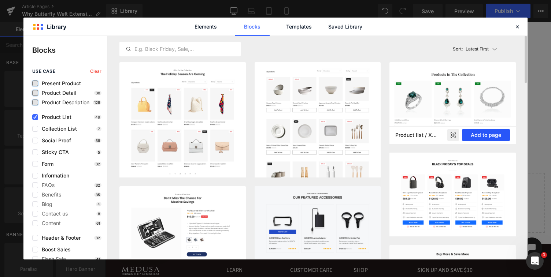
click at [486, 137] on button "Add to page" at bounding box center [486, 135] width 48 height 12
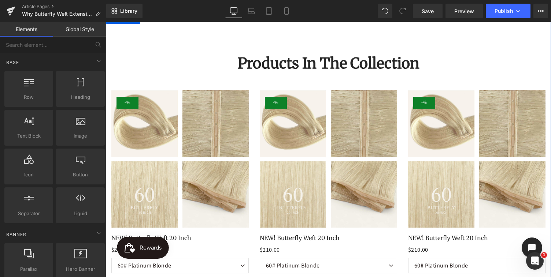
scroll to position [1115, 0]
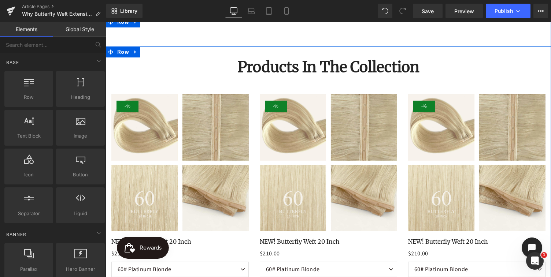
click at [195, 53] on div "Products In The Collection Heading Row" at bounding box center [328, 65] width 445 height 37
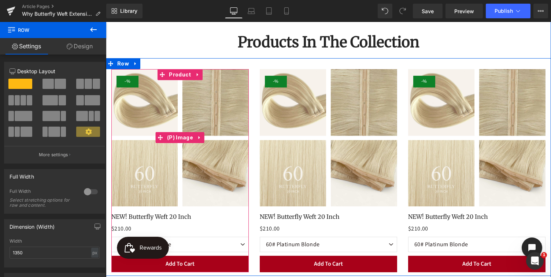
scroll to position [1143, 0]
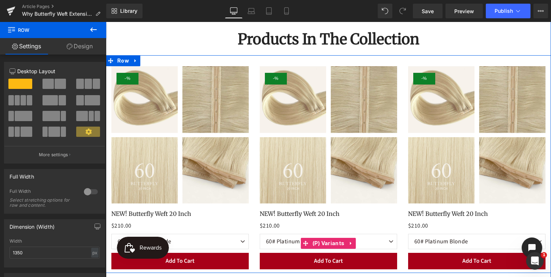
click at [393, 241] on select "60# Platinum Blonde 10/60P# Sandy Blonde 24# Natural Blonde 10/6P# Light/ Mediu…" at bounding box center [328, 241] width 137 height 15
select select "10/6P# Light/ Medium Brown Blend"
click at [260, 234] on select "60# Platinum Blonde 10/60P# Sandy Blonde 24# Natural Blonde 10/6P# Light/ Mediu…" at bounding box center [328, 241] width 137 height 15
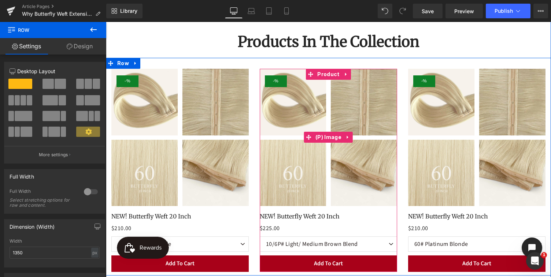
scroll to position [1137, 0]
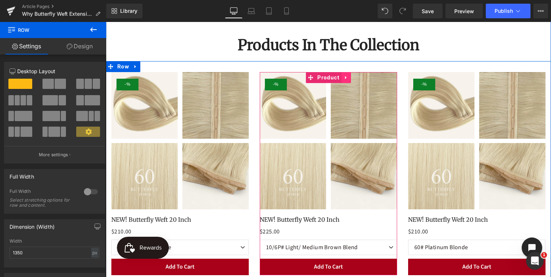
click at [348, 77] on link at bounding box center [346, 77] width 10 height 11
click at [351, 79] on icon at bounding box center [350, 77] width 5 height 5
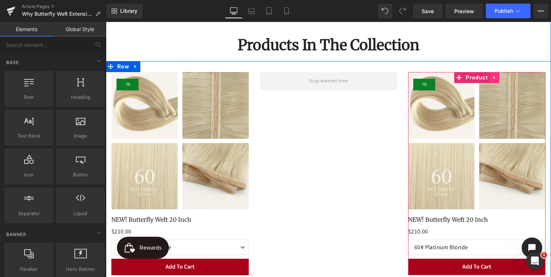
click at [495, 77] on icon at bounding box center [494, 77] width 5 height 5
click at [498, 77] on icon at bounding box center [499, 77] width 5 height 5
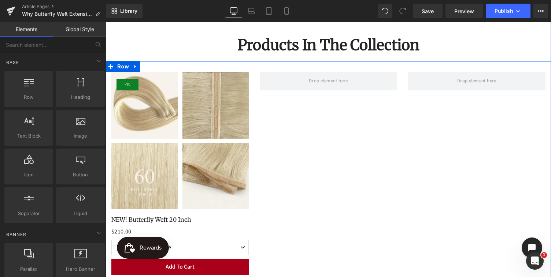
click at [324, 158] on div "- 21000 % (P) Image NEW! Butterfly Weft 20 Inch (P) Title $210.00 $0 (P) Price …" at bounding box center [328, 170] width 445 height 218
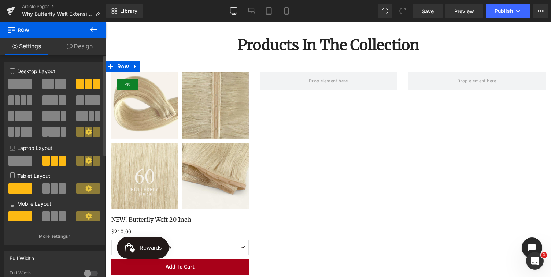
click at [20, 84] on span at bounding box center [20, 84] width 24 height 10
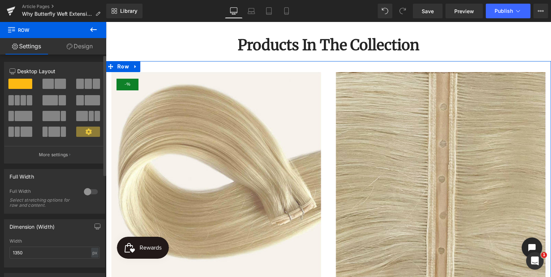
click at [91, 192] on div at bounding box center [91, 192] width 18 height 12
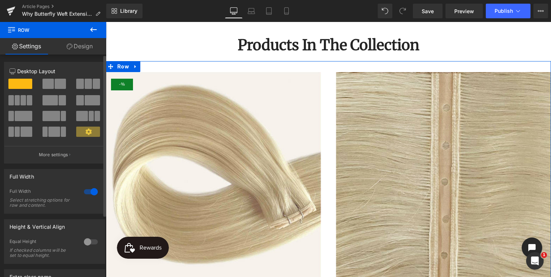
click at [87, 191] on div at bounding box center [91, 192] width 18 height 12
type input "1200"
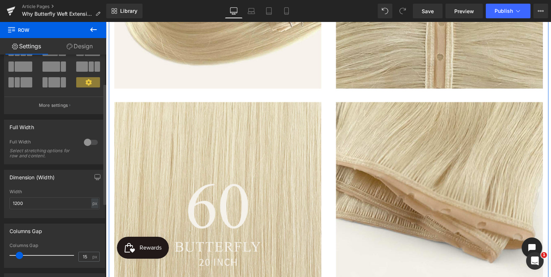
scroll to position [0, 0]
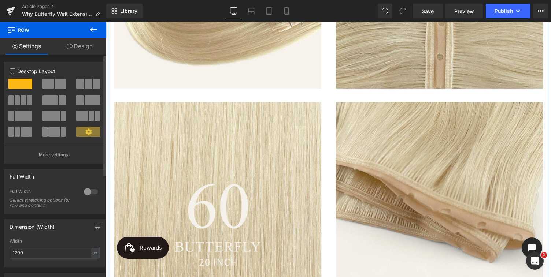
click at [53, 130] on span at bounding box center [53, 132] width 11 height 10
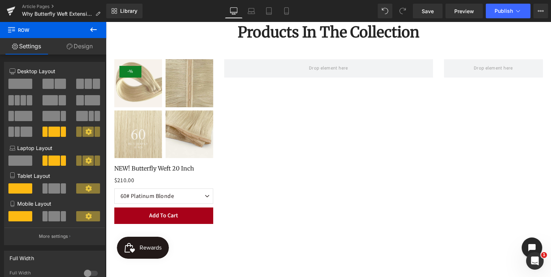
scroll to position [1148, 0]
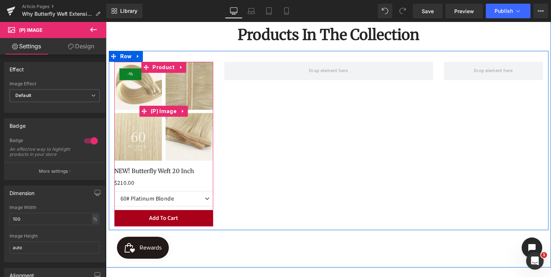
click at [175, 89] on img at bounding box center [163, 111] width 99 height 99
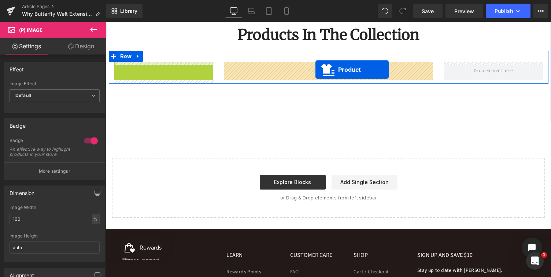
drag, startPoint x: 146, startPoint y: 67, endPoint x: 315, endPoint y: 69, distance: 169.2
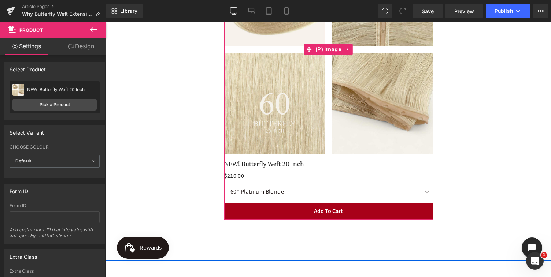
scroll to position [1265, 0]
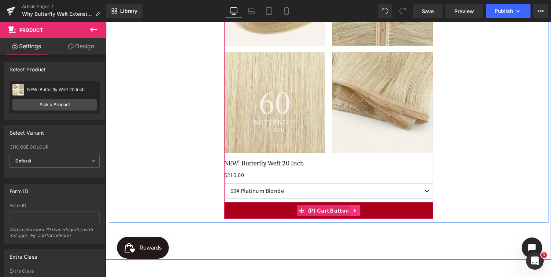
click at [355, 210] on icon at bounding box center [354, 210] width 1 height 3
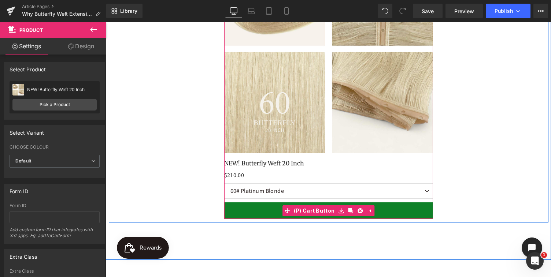
click at [267, 213] on button "Add To Cart" at bounding box center [328, 211] width 209 height 16
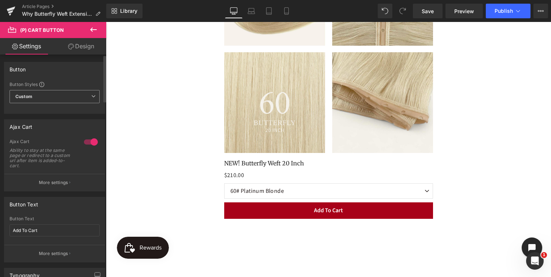
click at [49, 96] on span "Custom Setup Global Style" at bounding box center [55, 96] width 90 height 13
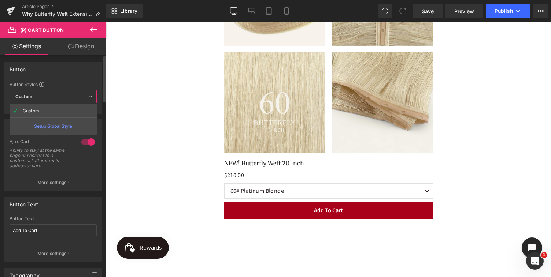
click at [52, 127] on div "Setup Global Style" at bounding box center [53, 126] width 87 height 17
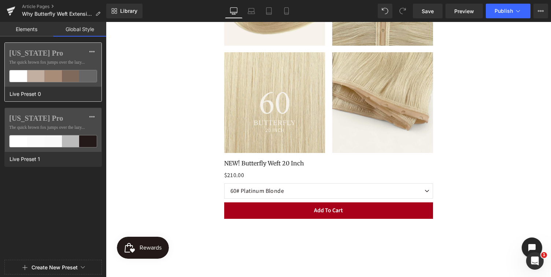
click at [54, 78] on div at bounding box center [53, 76] width 18 height 12
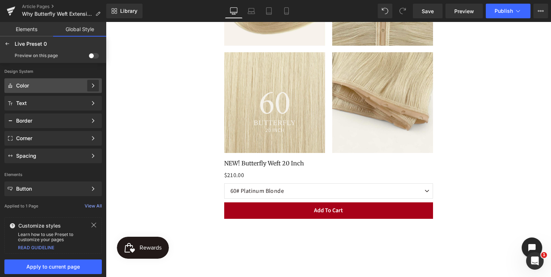
click at [93, 85] on icon at bounding box center [92, 85] width 5 height 5
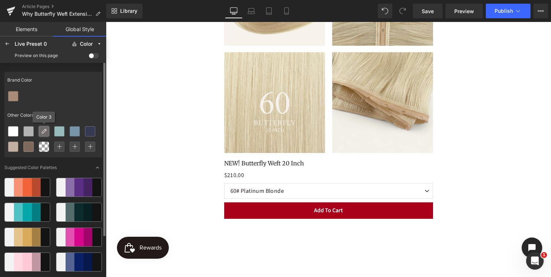
click at [44, 132] on icon at bounding box center [44, 132] width 6 height 6
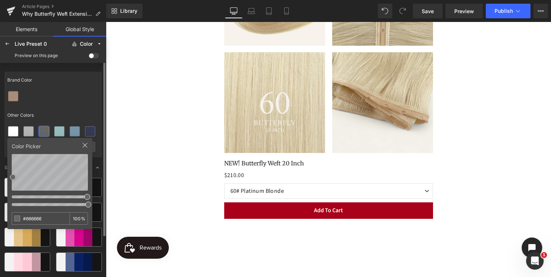
click at [72, 115] on div "Other Colors" at bounding box center [52, 115] width 97 height 17
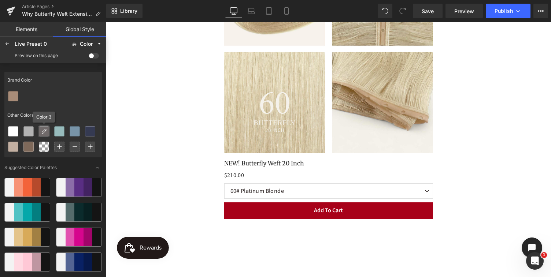
click at [45, 132] on icon at bounding box center [44, 132] width 6 height 6
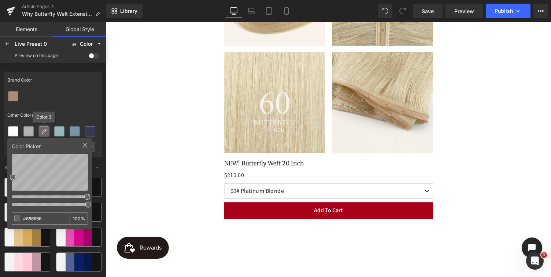
click at [45, 133] on icon at bounding box center [44, 132] width 6 height 6
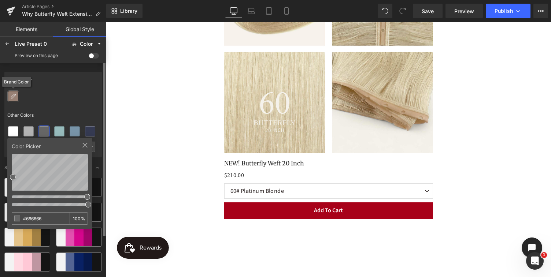
click at [14, 96] on icon at bounding box center [13, 96] width 6 height 6
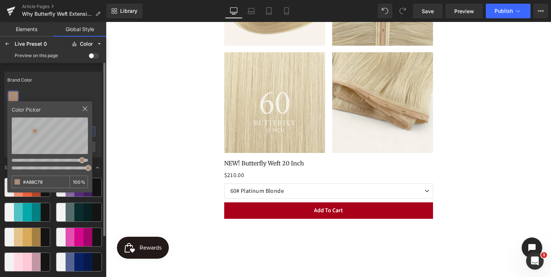
click at [18, 181] on div at bounding box center [17, 182] width 6 height 6
click at [88, 107] on div "Color Picker #A88C78 100 %" at bounding box center [49, 146] width 85 height 91
click at [86, 108] on icon at bounding box center [85, 109] width 6 height 6
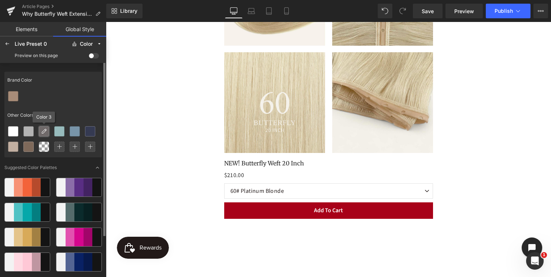
click at [43, 131] on icon at bounding box center [44, 132] width 6 height 6
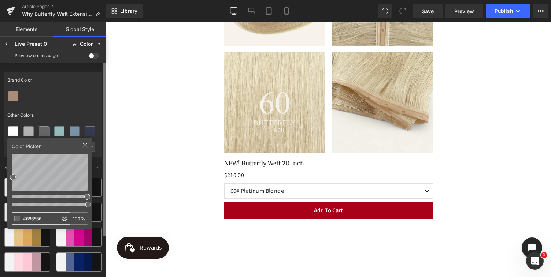
drag, startPoint x: 44, startPoint y: 218, endPoint x: 26, endPoint y: 218, distance: 17.2
click at [26, 218] on input "#666666" at bounding box center [35, 219] width 46 height 12
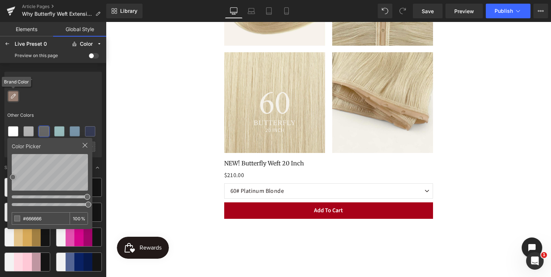
drag, startPoint x: 35, startPoint y: 221, endPoint x: 14, endPoint y: 98, distance: 124.1
click at [12, 97] on icon at bounding box center [13, 96] width 6 height 6
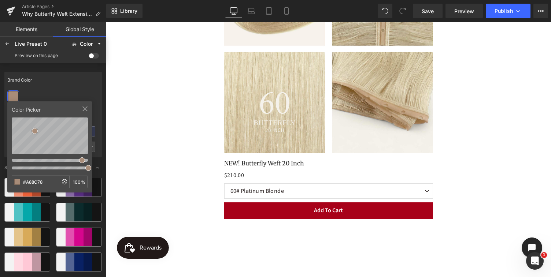
drag, startPoint x: 45, startPoint y: 183, endPoint x: 27, endPoint y: 183, distance: 17.6
click at [27, 183] on input "#A88C78" at bounding box center [35, 182] width 46 height 12
type input "#666666"
click at [68, 88] on div "Brand Color" at bounding box center [52, 80] width 97 height 17
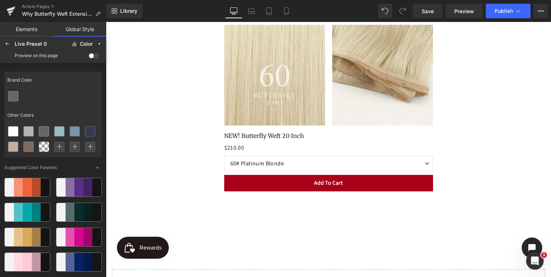
scroll to position [1266, 0]
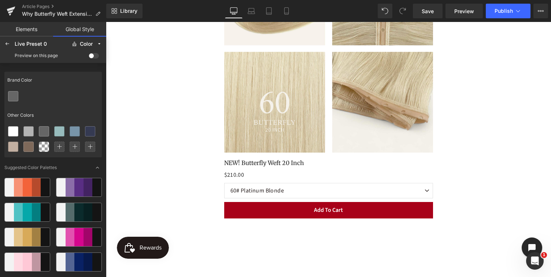
click at [97, 56] on span at bounding box center [94, 55] width 10 height 5
click at [89, 57] on input "checkbox" at bounding box center [89, 57] width 0 height 0
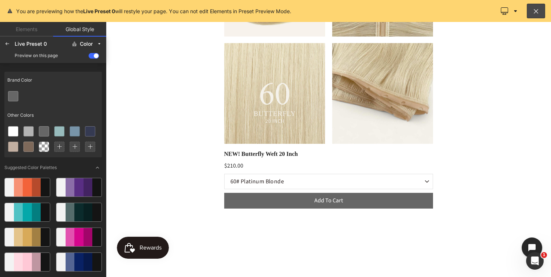
scroll to position [1257, 0]
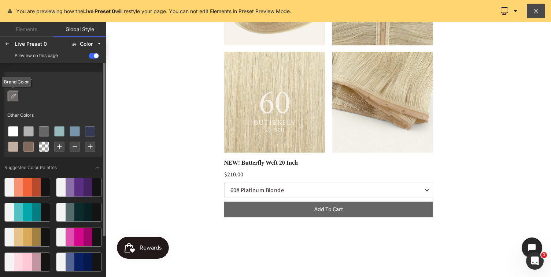
click at [13, 94] on icon at bounding box center [13, 96] width 6 height 6
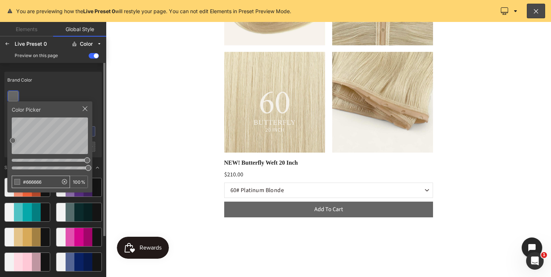
drag, startPoint x: 42, startPoint y: 184, endPoint x: 26, endPoint y: 184, distance: 16.1
click at [26, 183] on input "#666666" at bounding box center [35, 182] width 46 height 12
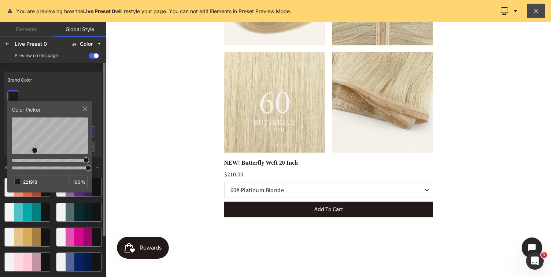
type input "#221918"
click at [86, 106] on icon at bounding box center [85, 109] width 6 height 6
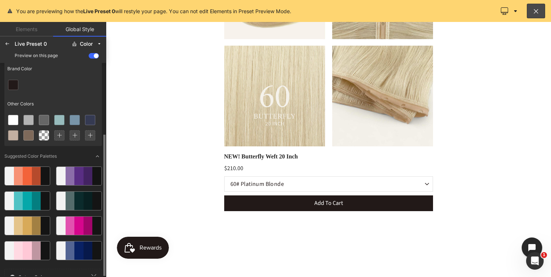
scroll to position [0, 0]
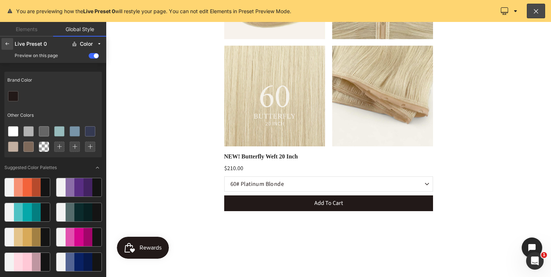
click at [7, 44] on icon at bounding box center [7, 44] width 6 height 6
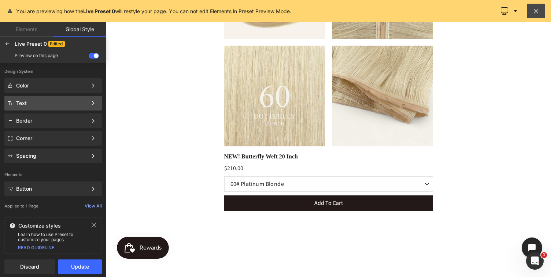
click at [72, 105] on div "Text" at bounding box center [51, 103] width 71 height 6
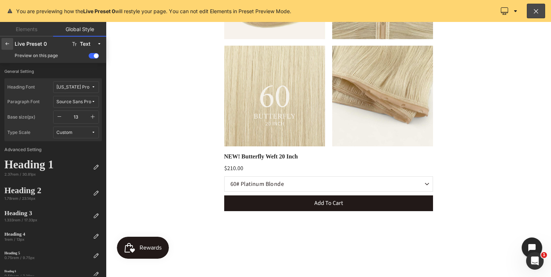
click at [8, 43] on icon at bounding box center [7, 44] width 6 height 6
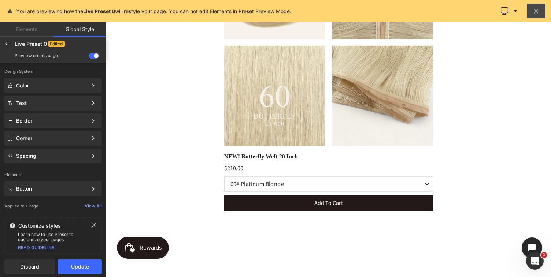
click at [335, 206] on div at bounding box center [328, 149] width 445 height 255
click at [332, 205] on div at bounding box center [328, 149] width 445 height 255
click at [24, 30] on link "Elements" at bounding box center [26, 29] width 53 height 15
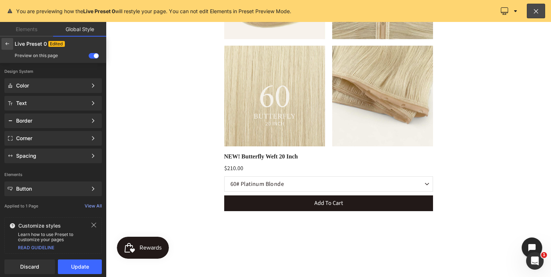
click at [8, 44] on icon at bounding box center [7, 44] width 6 height 6
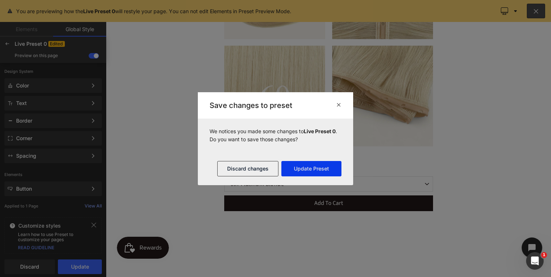
click at [311, 171] on button "Update Preset" at bounding box center [311, 168] width 60 height 15
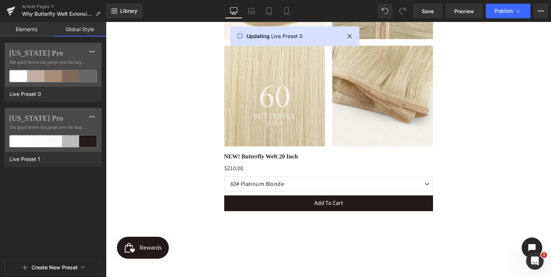
scroll to position [1272, 0]
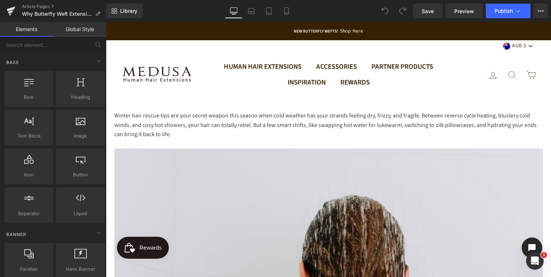
click at [385, 11] on icon at bounding box center [385, 11] width 7 height 7
click at [384, 7] on span at bounding box center [385, 11] width 15 height 15
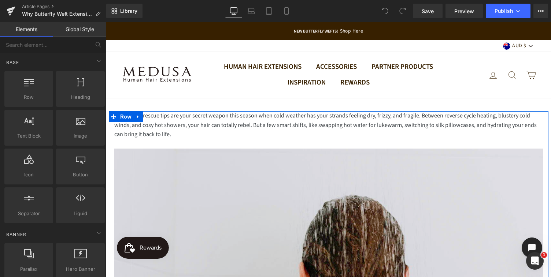
click at [270, 134] on div "Winter hair rescue tips are your secret weapon this season when cold weather ha…" at bounding box center [328, 125] width 429 height 28
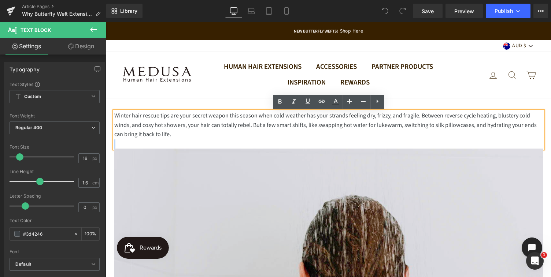
drag, startPoint x: 164, startPoint y: 138, endPoint x: 112, endPoint y: 114, distance: 57.7
click at [114, 114] on div "Winter hair rescue tips are your secret weapon this season when cold weather ha…" at bounding box center [328, 129] width 429 height 37
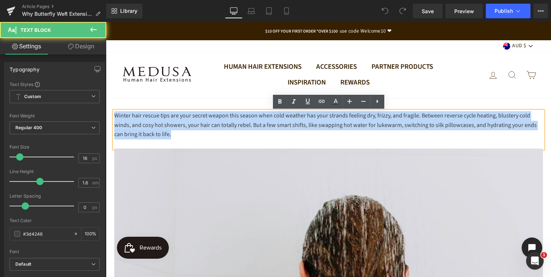
drag, startPoint x: 166, startPoint y: 138, endPoint x: 115, endPoint y: 116, distance: 55.4
click at [115, 116] on div "Winter hair rescue tips are your secret weapon this season when cold weather ha…" at bounding box center [328, 125] width 429 height 28
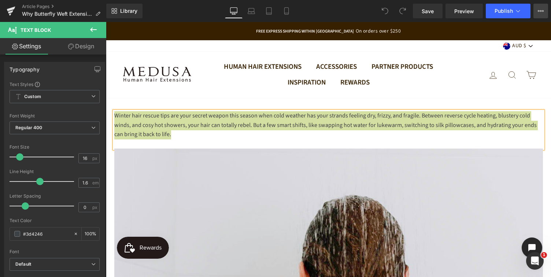
click at [541, 11] on icon at bounding box center [541, 11] width 6 height 6
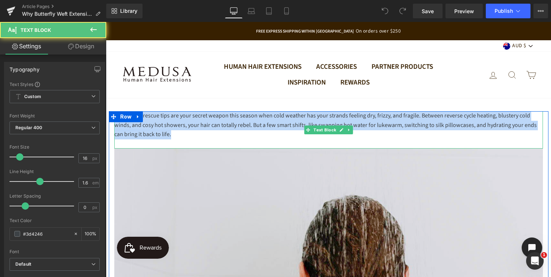
click at [227, 136] on div "Winter hair rescue tips are your secret weapon this season when cold weather ha…" at bounding box center [328, 125] width 429 height 28
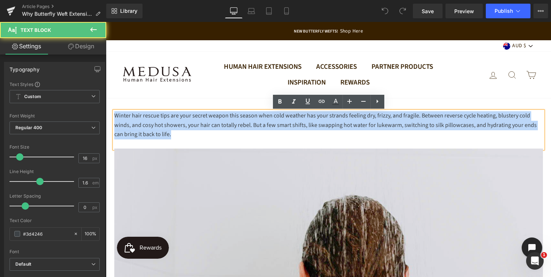
drag, startPoint x: 167, startPoint y: 136, endPoint x: 115, endPoint y: 116, distance: 56.1
click at [115, 116] on div "Winter hair rescue tips are your secret weapon this season when cold weather ha…" at bounding box center [328, 125] width 429 height 28
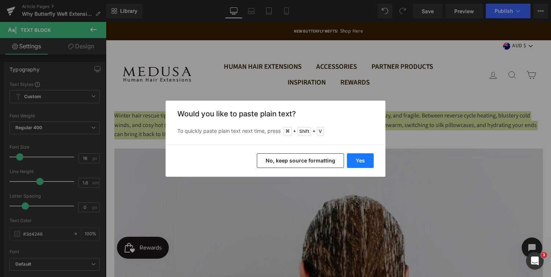
click at [361, 163] on button "Yes" at bounding box center [360, 160] width 27 height 15
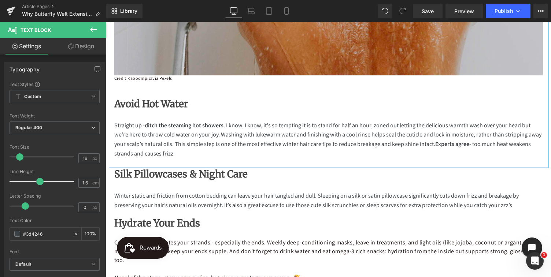
scroll to position [418, 0]
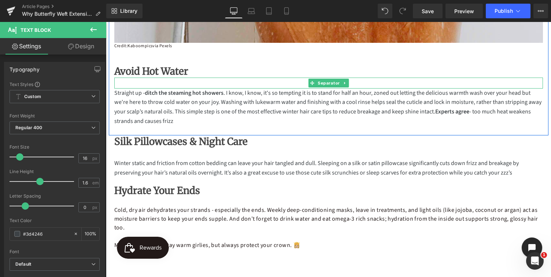
click at [185, 70] on h2 "Avoid Hot Water" at bounding box center [328, 71] width 429 height 12
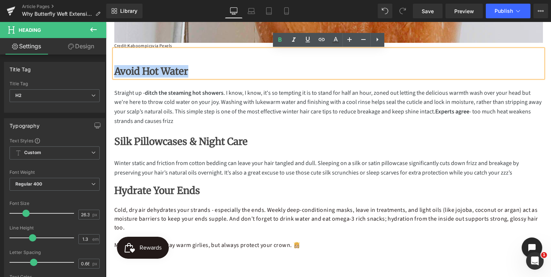
drag, startPoint x: 191, startPoint y: 74, endPoint x: 111, endPoint y: 71, distance: 80.6
paste div
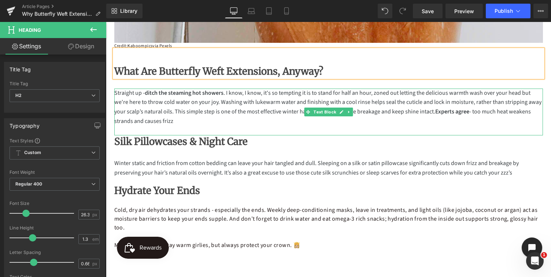
click at [237, 127] on p at bounding box center [328, 131] width 429 height 10
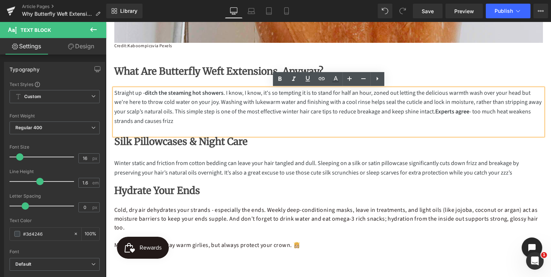
drag, startPoint x: 179, startPoint y: 123, endPoint x: 115, endPoint y: 95, distance: 70.2
click at [115, 95] on p "Straight up - ditch the steaming hot showers . I know, I know, it's so tempting…" at bounding box center [328, 107] width 429 height 37
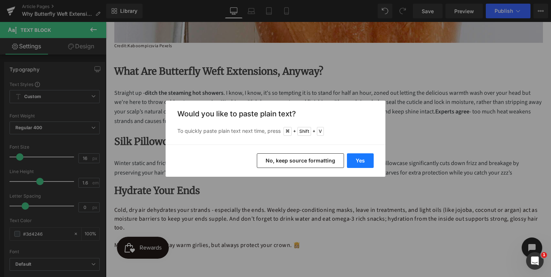
click at [364, 160] on button "Yes" at bounding box center [360, 160] width 27 height 15
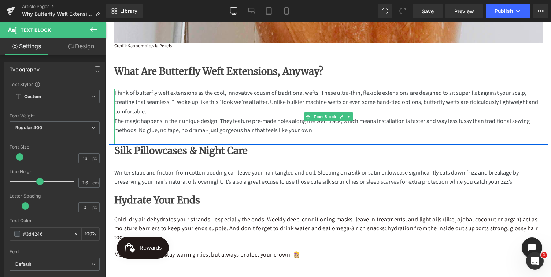
click at [149, 113] on p "Think of butterfly weft extensions as the cool, innovative cousin of traditiona…" at bounding box center [328, 103] width 429 height 28
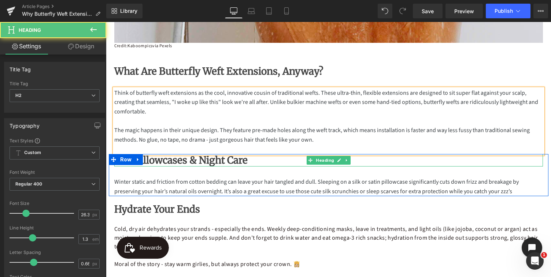
click at [239, 162] on h2 "Silk Pillowcases & Night Care" at bounding box center [328, 160] width 429 height 12
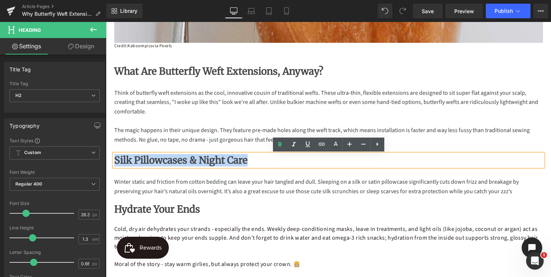
drag, startPoint x: 239, startPoint y: 162, endPoint x: 116, endPoint y: 163, distance: 123.5
click at [116, 163] on h2 "Silk Pillowcases & Night Care" at bounding box center [328, 160] width 429 height 12
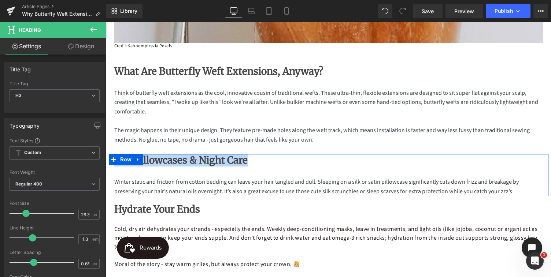
paste div
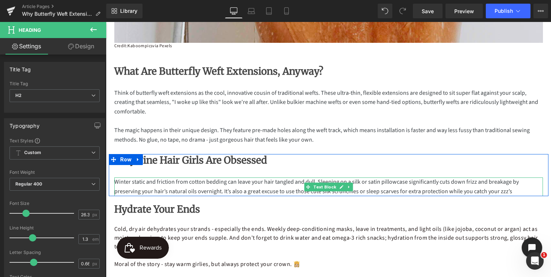
click at [201, 187] on p "Winter static and friction from cotton bedding can leave your hair tangled and …" at bounding box center [328, 187] width 429 height 19
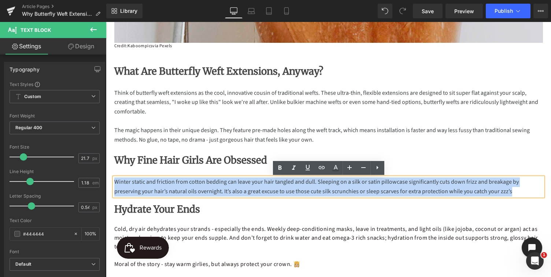
drag, startPoint x: 493, startPoint y: 192, endPoint x: 115, endPoint y: 183, distance: 377.8
click at [115, 183] on p "Winter static and friction from cotton bedding can leave your hair tangled and …" at bounding box center [328, 187] width 429 height 19
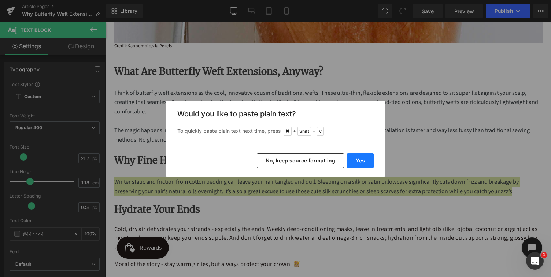
click at [361, 162] on button "Yes" at bounding box center [360, 160] width 27 height 15
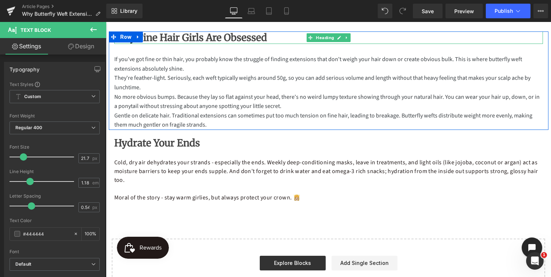
scroll to position [548, 0]
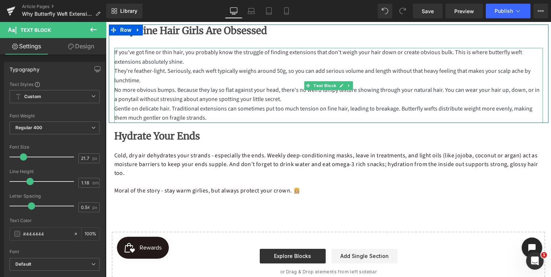
click at [188, 63] on p "If you've got fine or thin hair, you probably know the struggle of finding exte…" at bounding box center [328, 57] width 429 height 19
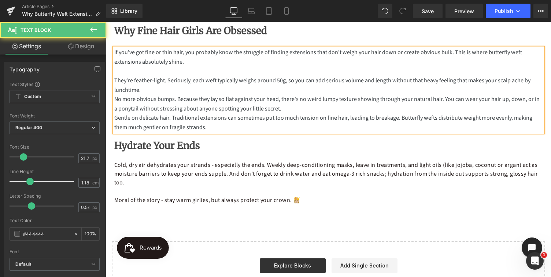
click at [151, 91] on p "They're feather-light. Seriously, each weft typically weighs around 50g, so you…" at bounding box center [328, 85] width 429 height 19
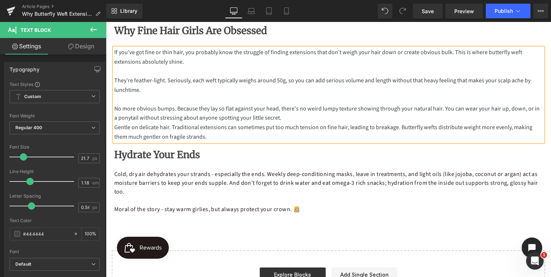
click at [280, 121] on p "No more obvious bumps. Because they lay so flat against your head, there's no w…" at bounding box center [328, 113] width 429 height 19
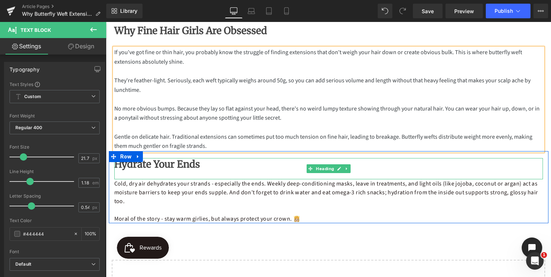
click at [182, 170] on b "Hydrate Your Ends" at bounding box center [157, 164] width 86 height 12
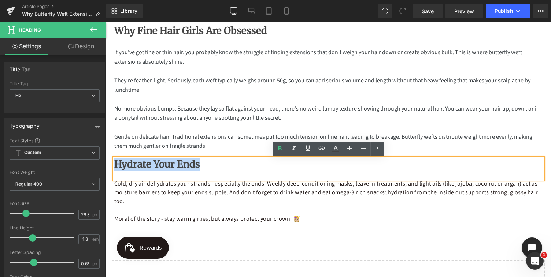
drag, startPoint x: 199, startPoint y: 164, endPoint x: 115, endPoint y: 164, distance: 83.5
click at [115, 164] on h2 "Hydrate Your Ends" at bounding box center [328, 164] width 429 height 12
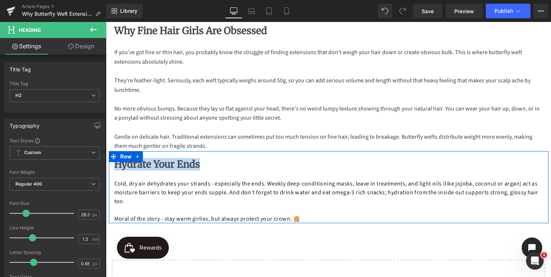
paste div
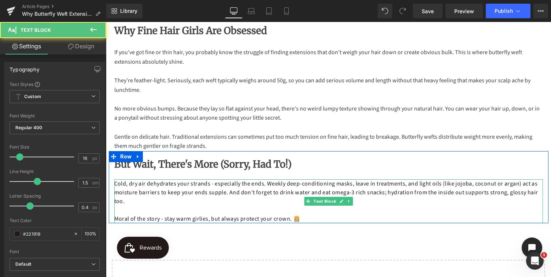
click at [300, 216] on p "Moral of the story - stay warm girlies, but always protect your crown. 👸🏼" at bounding box center [328, 219] width 429 height 9
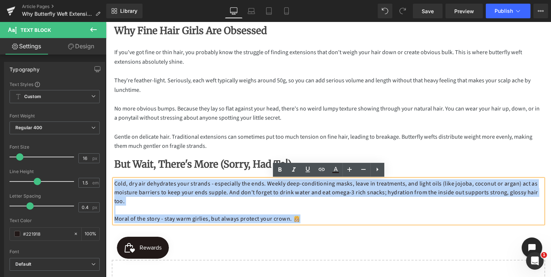
drag, startPoint x: 300, startPoint y: 221, endPoint x: 97, endPoint y: 184, distance: 205.9
click at [106, 184] on html "Skip to content Close menu Human Hair Extensions [GEOGRAPHIC_DATA] 16 Inch Orig…" at bounding box center [328, 8] width 445 height 1068
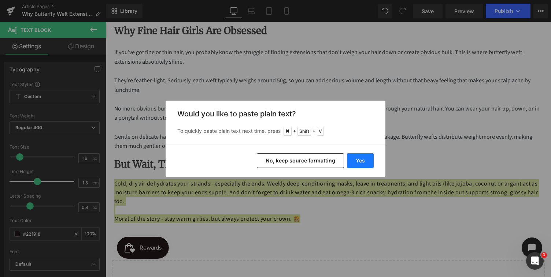
click at [367, 162] on button "Yes" at bounding box center [360, 160] width 27 height 15
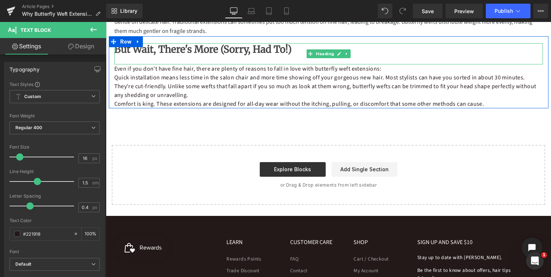
scroll to position [671, 0]
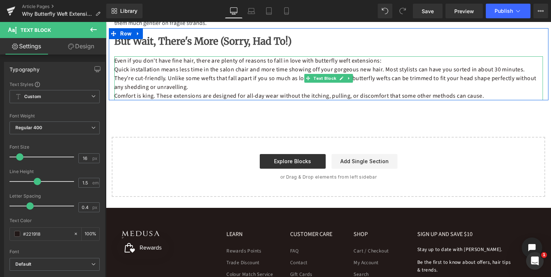
click at [196, 88] on p "They're cut-friendly. Unlike some wefts that fall apart if you so much as look …" at bounding box center [328, 83] width 429 height 18
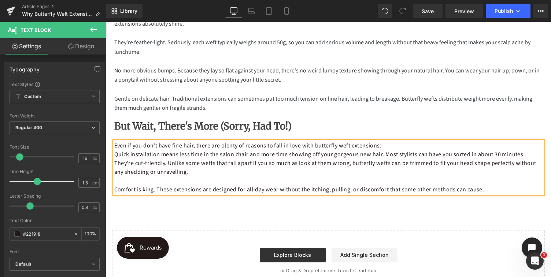
scroll to position [565, 0]
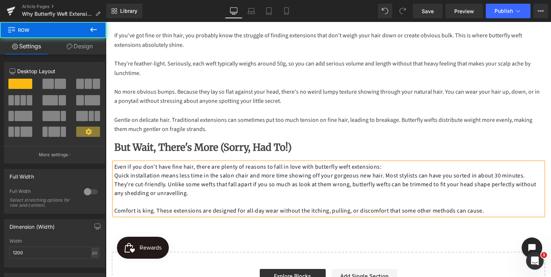
click at [110, 141] on div "But Wait, There's More (Sorry, Had To!) Heading Even if you don't have fine hai…" at bounding box center [329, 174] width 440 height 81
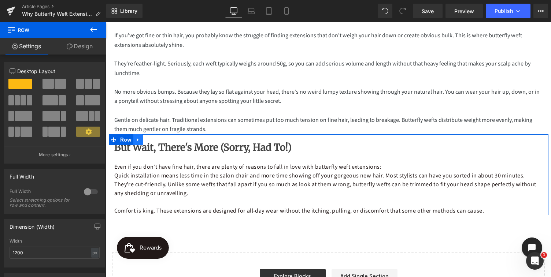
click at [137, 140] on icon at bounding box center [137, 139] width 1 height 3
click at [146, 139] on icon at bounding box center [147, 139] width 5 height 5
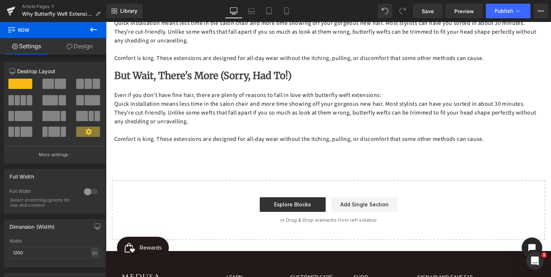
scroll to position [729, 0]
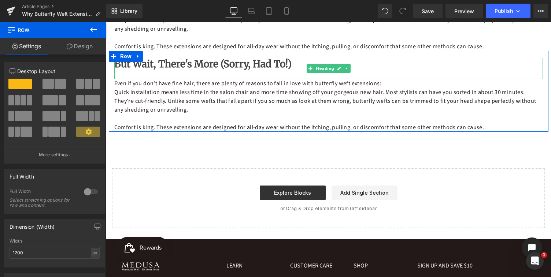
click at [179, 69] on b "But Wait, There's More (Sorry, Had To!)" at bounding box center [202, 64] width 177 height 12
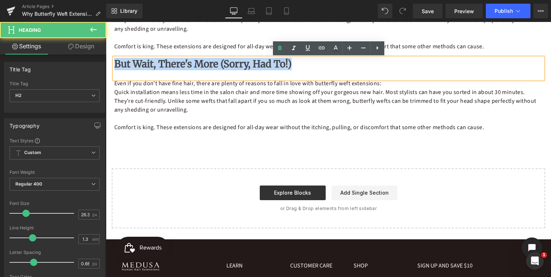
drag, startPoint x: 285, startPoint y: 64, endPoint x: 115, endPoint y: 65, distance: 169.2
click at [115, 65] on h2 "But Wait, There's More (Sorry, Had To!)" at bounding box center [328, 64] width 429 height 12
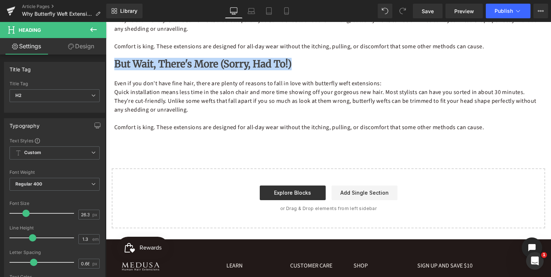
paste div
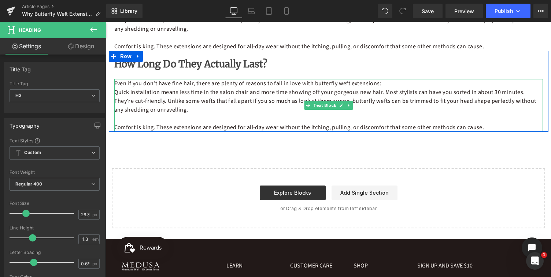
click at [295, 99] on p "They're cut-friendly. Unlike some wefts that fall apart if you so much as look …" at bounding box center [328, 106] width 429 height 18
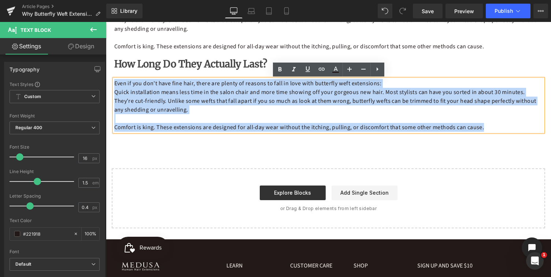
drag, startPoint x: 484, startPoint y: 130, endPoint x: 115, endPoint y: 83, distance: 371.8
click at [115, 83] on div "Even if you don't have fine hair, there are plenty of reasons to fall in love w…" at bounding box center [328, 105] width 429 height 53
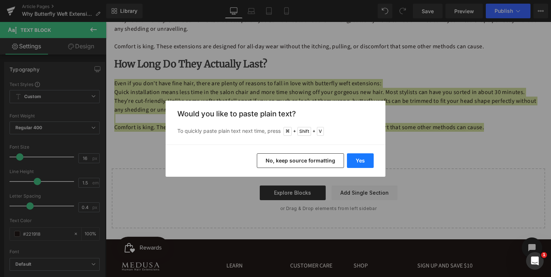
click at [364, 159] on button "Yes" at bounding box center [360, 160] width 27 height 15
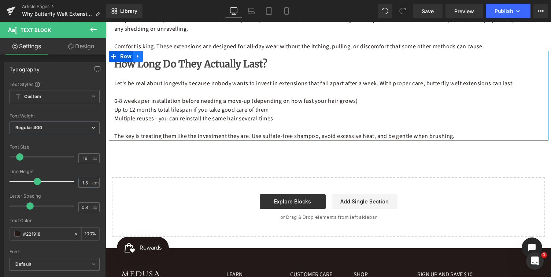
click at [138, 57] on icon at bounding box center [137, 56] width 1 height 3
click at [146, 56] on icon at bounding box center [147, 56] width 5 height 5
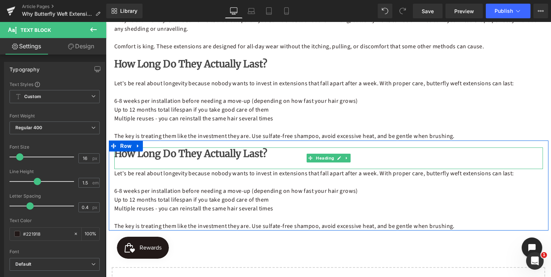
click at [252, 154] on b "How Long Do They Actually Last?" at bounding box center [190, 154] width 153 height 12
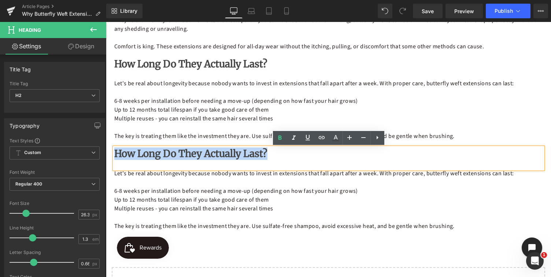
drag, startPoint x: 259, startPoint y: 159, endPoint x: 115, endPoint y: 159, distance: 144.3
click at [115, 159] on h2 "How Long Do They Actually Last?" at bounding box center [328, 154] width 429 height 12
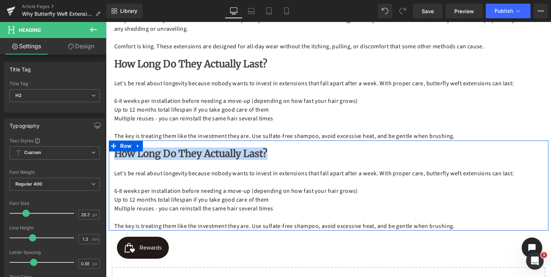
paste div
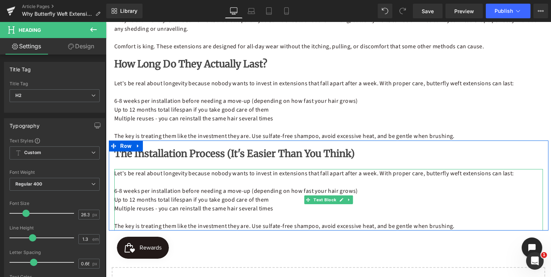
click at [365, 222] on p "The key is treating them like the investment they are. Use sulfate-free shampoo…" at bounding box center [328, 226] width 429 height 9
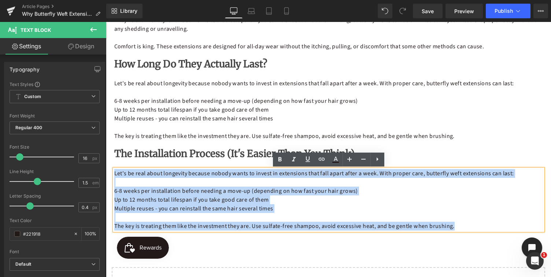
drag, startPoint x: 458, startPoint y: 227, endPoint x: 115, endPoint y: 171, distance: 348.1
click at [115, 171] on div "Let's be real about longevity because nobody wants to invest in extensions that…" at bounding box center [328, 200] width 429 height 62
copy div "Let's be real about longevity because nobody wants to invest in extensions that…"
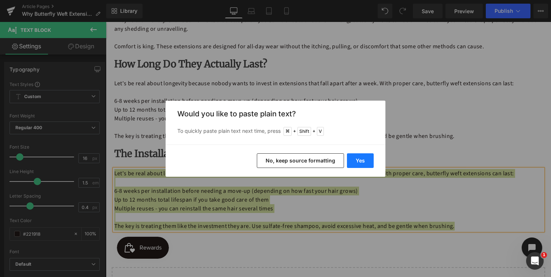
click at [363, 160] on button "Yes" at bounding box center [360, 160] width 27 height 15
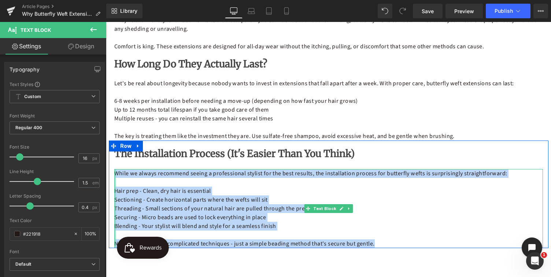
drag, startPoint x: 375, startPoint y: 245, endPoint x: 114, endPoint y: 175, distance: 270.7
click at [114, 175] on div "While we always recommend seeing a professional stylist for the best results, t…" at bounding box center [328, 208] width 429 height 79
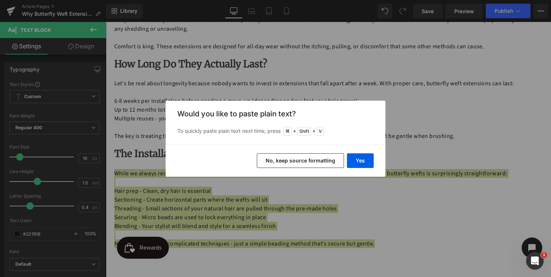
click at [287, 160] on button "No, keep source formatting" at bounding box center [300, 160] width 87 height 15
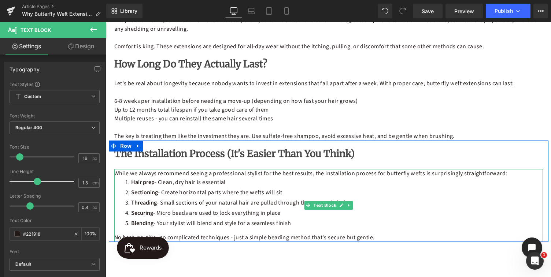
click at [505, 175] on p "While we always recommend seeing a professional stylist for the best results, t…" at bounding box center [328, 173] width 429 height 9
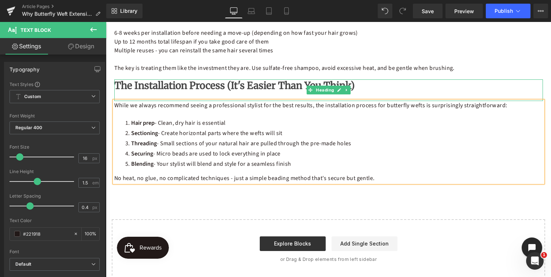
scroll to position [797, 0]
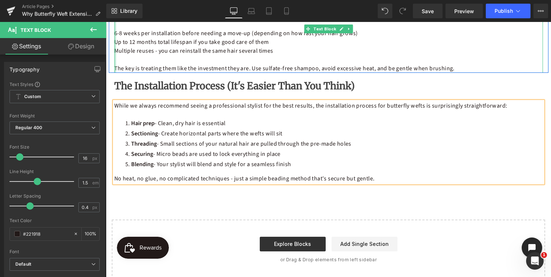
click at [114, 70] on div at bounding box center [115, 42] width 2 height 62
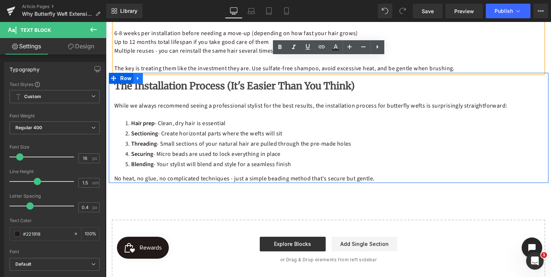
click at [138, 77] on icon at bounding box center [138, 78] width 5 height 5
click at [147, 78] on icon at bounding box center [147, 78] width 5 height 5
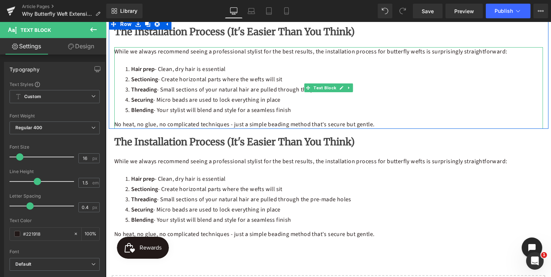
scroll to position [852, 0]
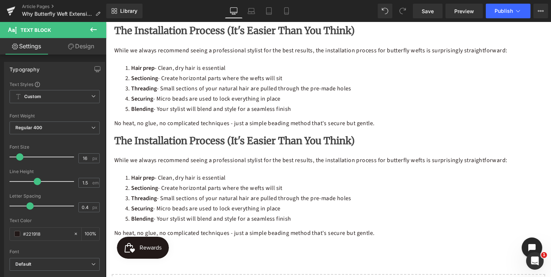
click at [339, 141] on h2 "The Installation Process (It's Easier Than You Think)" at bounding box center [328, 141] width 429 height 12
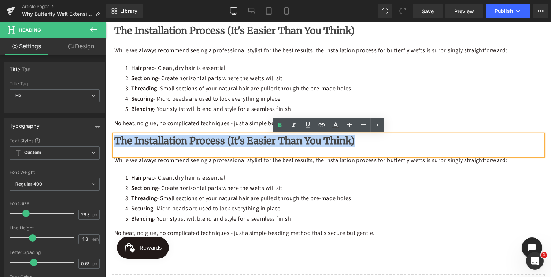
drag, startPoint x: 338, startPoint y: 144, endPoint x: 115, endPoint y: 137, distance: 223.9
click at [115, 137] on h2 "The Installation Process (It's Easier Than You Think)" at bounding box center [328, 141] width 429 height 12
paste div
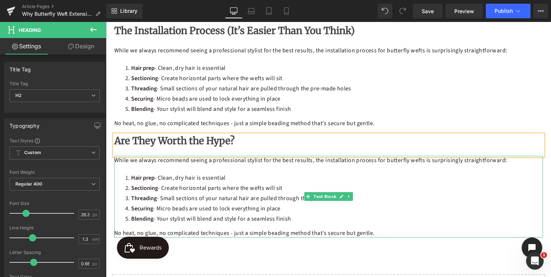
click at [156, 224] on div "While we always recommend seeing a professional stylist for the best results, t…" at bounding box center [328, 197] width 429 height 82
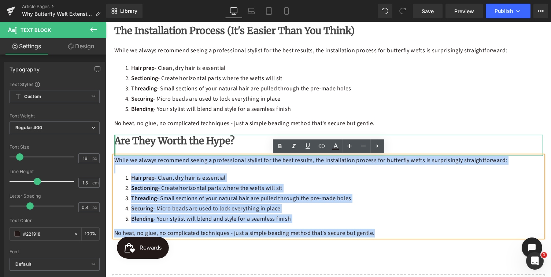
drag, startPoint x: 376, startPoint y: 236, endPoint x: 114, endPoint y: 153, distance: 274.6
click at [114, 153] on div "Are They Worth the Hype? Heading While we always recommend seeing a professiona…" at bounding box center [329, 186] width 440 height 103
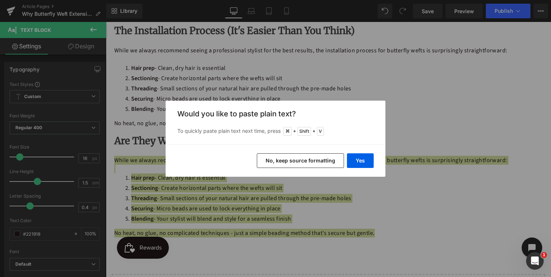
click at [306, 161] on button "No, keep source formatting" at bounding box center [300, 160] width 87 height 15
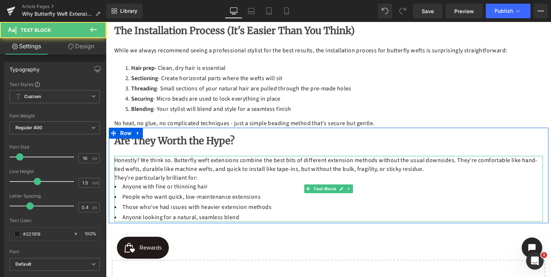
click at [425, 169] on p "Honestly? We think so. Butterfly weft extensions combine the best bits of diffe…" at bounding box center [328, 165] width 429 height 18
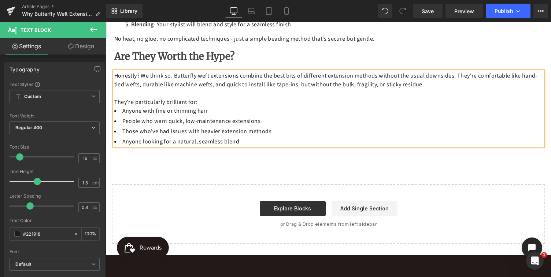
scroll to position [956, 0]
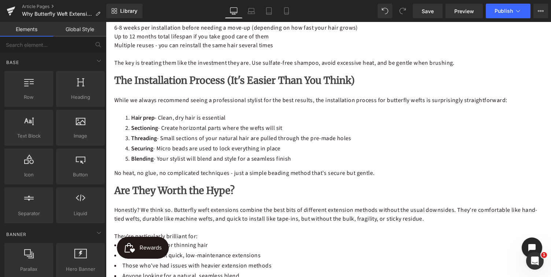
scroll to position [800, 0]
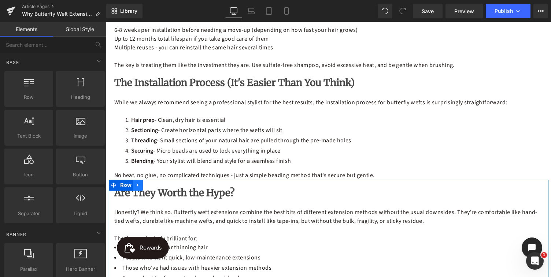
click at [138, 185] on icon at bounding box center [138, 184] width 5 height 5
click at [147, 185] on icon at bounding box center [147, 185] width 5 height 5
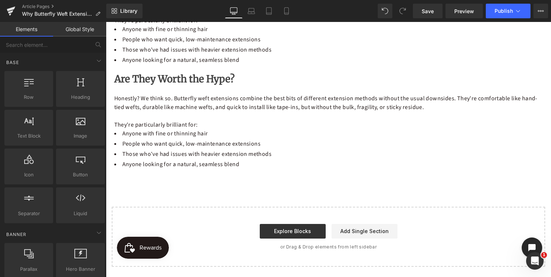
scroll to position [1034, 0]
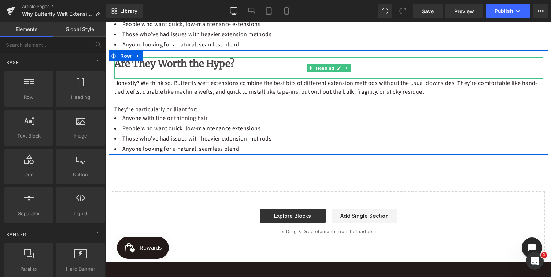
click at [227, 62] on h2 "Are They Worth the Hype?" at bounding box center [328, 64] width 429 height 12
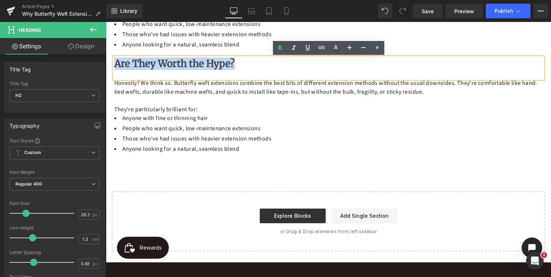
drag, startPoint x: 230, startPoint y: 66, endPoint x: 115, endPoint y: 63, distance: 115.4
click at [115, 63] on h2 "Are They Worth the Hype?" at bounding box center [328, 64] width 429 height 12
paste div
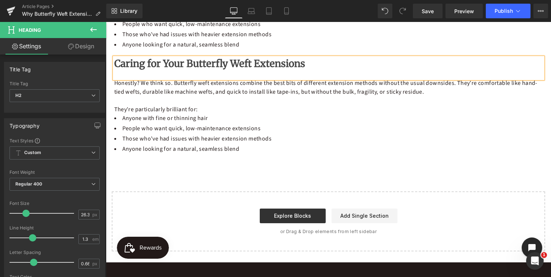
click at [168, 114] on li "Anyone with fine or thinning hair" at bounding box center [328, 118] width 429 height 9
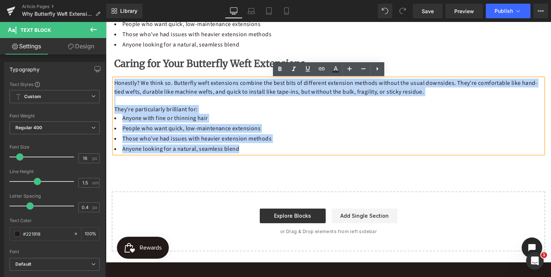
drag, startPoint x: 243, startPoint y: 152, endPoint x: 115, endPoint y: 84, distance: 144.9
click at [115, 84] on div "Honestly? We think so. Butterfly weft extensions combine the best bits of diffe…" at bounding box center [328, 116] width 429 height 75
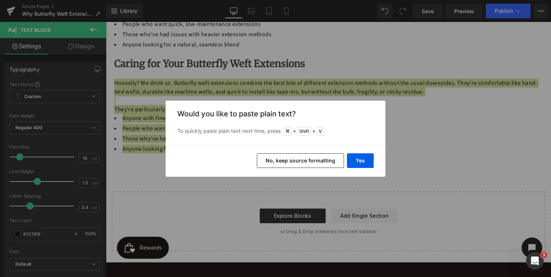
click at [293, 159] on button "No, keep source formatting" at bounding box center [300, 160] width 87 height 15
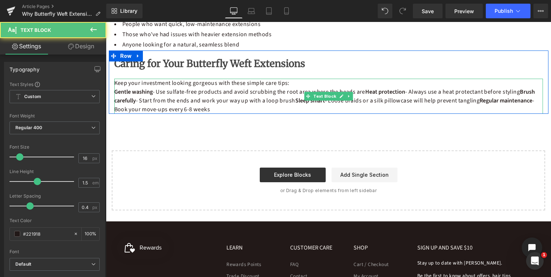
click at [179, 91] on p "Gentle washing - Use sulfate-free products and avoid scrubbing the root area wh…" at bounding box center [328, 101] width 429 height 26
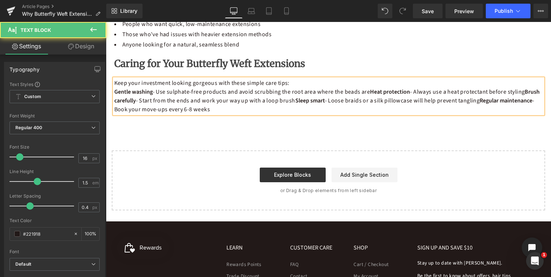
click at [252, 110] on p "Gentle washing - Use sulphate-free products and avoid scrubbing the root area w…" at bounding box center [328, 101] width 429 height 26
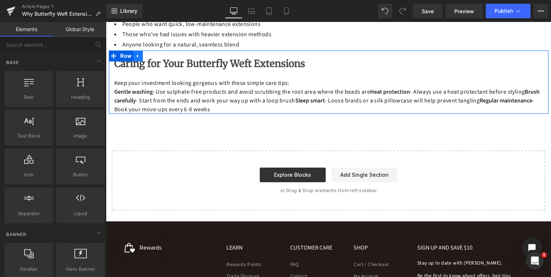
click at [137, 56] on icon at bounding box center [137, 55] width 1 height 3
click at [147, 56] on icon at bounding box center [147, 55] width 5 height 5
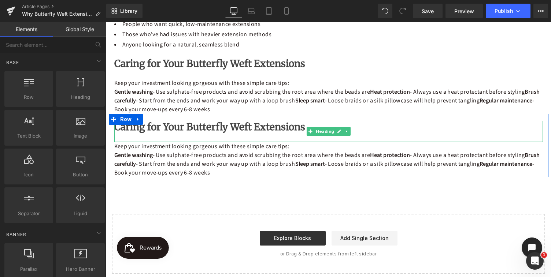
click at [194, 131] on b "Caring for Your Butterfly Weft Extensions" at bounding box center [209, 127] width 191 height 12
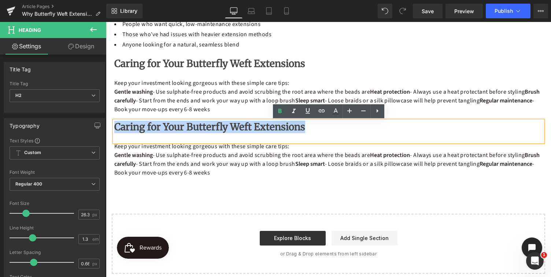
drag, startPoint x: 298, startPoint y: 129, endPoint x: 112, endPoint y: 127, distance: 186.5
click at [112, 127] on div "Caring for Your Butterfly Weft Extensions Heading Keep your investment looking …" at bounding box center [329, 149] width 440 height 56
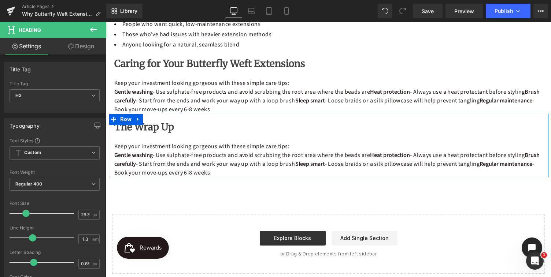
click at [208, 158] on p "Gentle washing - Use sulphate-free products and avoid scrubbing the root area w…" at bounding box center [328, 164] width 429 height 26
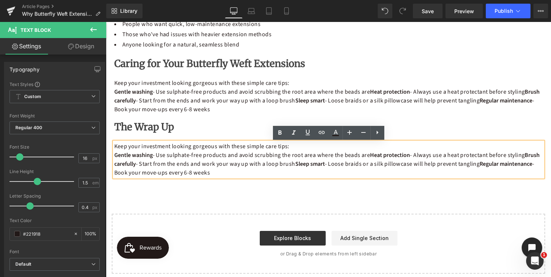
drag, startPoint x: 212, startPoint y: 175, endPoint x: 115, endPoint y: 145, distance: 102.2
click at [115, 145] on div "Keep your investment looking gorgeous with these simple care tips: Gentle washi…" at bounding box center [328, 159] width 429 height 35
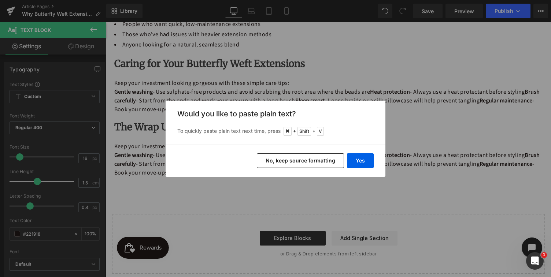
click at [296, 158] on button "No, keep source formatting" at bounding box center [300, 160] width 87 height 15
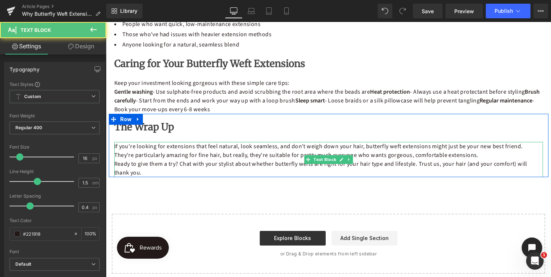
click at [456, 159] on p "If you're looking for extensions that feel natural, look seamless, and don't we…" at bounding box center [328, 151] width 429 height 18
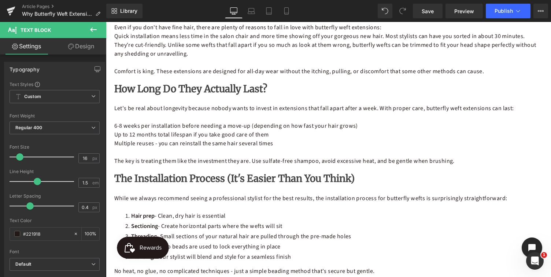
scroll to position [704, 0]
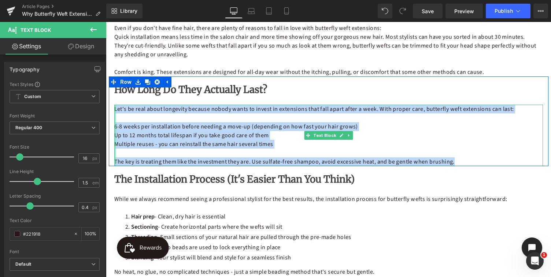
drag, startPoint x: 455, startPoint y: 162, endPoint x: 115, endPoint y: 108, distance: 345.0
click at [115, 108] on div "Let's be real about longevity because nobody wants to invest in extensions that…" at bounding box center [328, 136] width 429 height 62
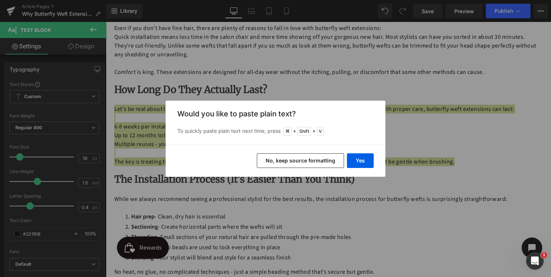
click at [307, 164] on button "No, keep source formatting" at bounding box center [300, 160] width 87 height 15
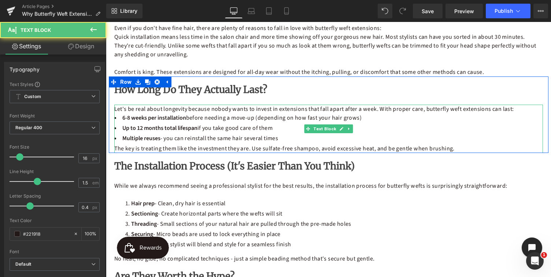
click at [272, 150] on p "The key is treating them like the investment they are. Use sulfate-free shampoo…" at bounding box center [328, 148] width 429 height 9
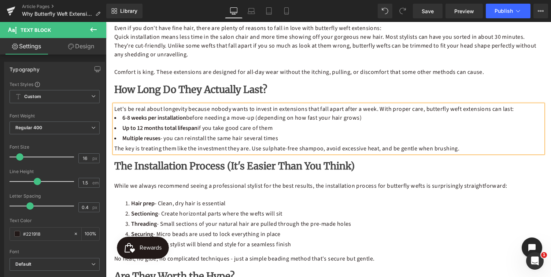
click at [284, 139] on li "Multiple reuses - you can reinstall the same hair several times" at bounding box center [328, 138] width 429 height 9
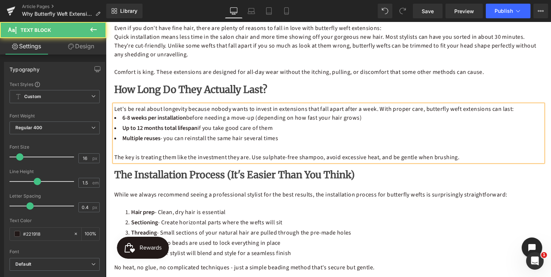
click at [515, 111] on p "Let's be real about longevity because nobody wants to invest in extensions that…" at bounding box center [328, 109] width 429 height 9
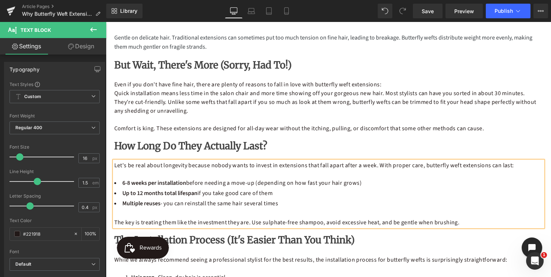
scroll to position [634, 0]
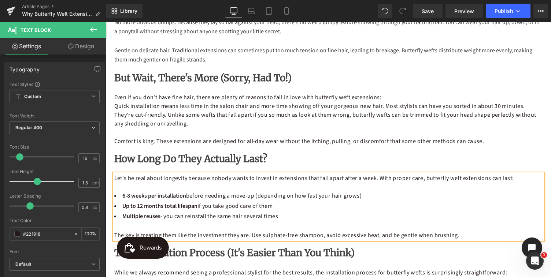
click at [263, 144] on p "Comfort is king. These extensions are designed for all-day wear without the itc…" at bounding box center [328, 141] width 429 height 9
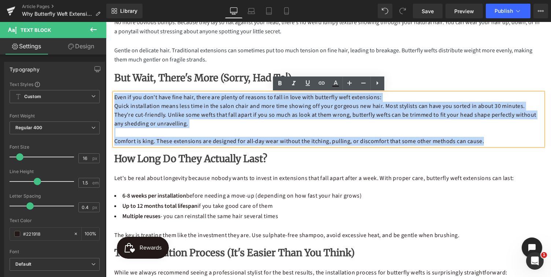
drag, startPoint x: 484, startPoint y: 143, endPoint x: 114, endPoint y: 99, distance: 372.5
click at [114, 99] on div "Even if you don't have fine hair, there are plenty of reasons to fall in love w…" at bounding box center [328, 119] width 429 height 53
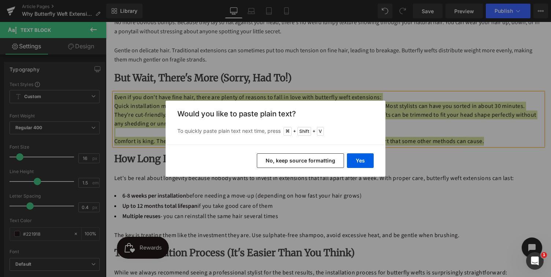
click at [300, 160] on button "No, keep source formatting" at bounding box center [300, 160] width 87 height 15
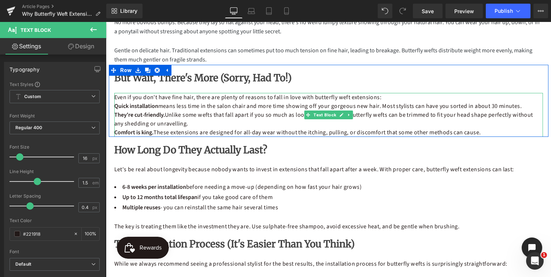
click at [383, 99] on p "Even if you don't have fine hair, there are plenty of reasons to fall in love w…" at bounding box center [328, 97] width 429 height 9
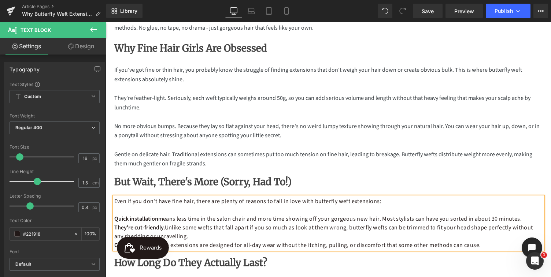
scroll to position [525, 0]
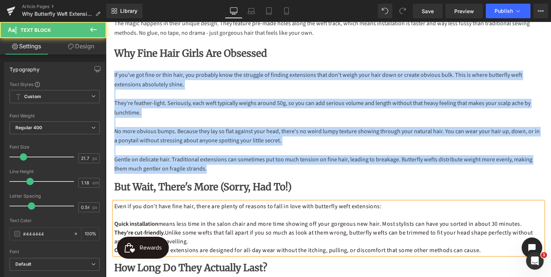
drag, startPoint x: 210, startPoint y: 169, endPoint x: 106, endPoint y: 72, distance: 141.8
click at [106, 72] on div "Text Block Text Block Text Block Lightweight butterfly weft extensions for fine…" at bounding box center [328, 184] width 445 height 1223
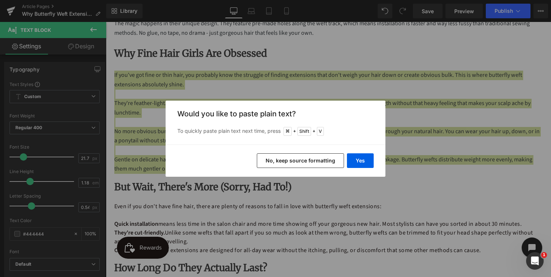
click at [286, 162] on button "No, keep source formatting" at bounding box center [300, 160] width 87 height 15
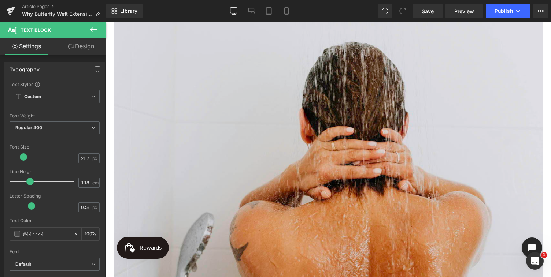
scroll to position [137, 0]
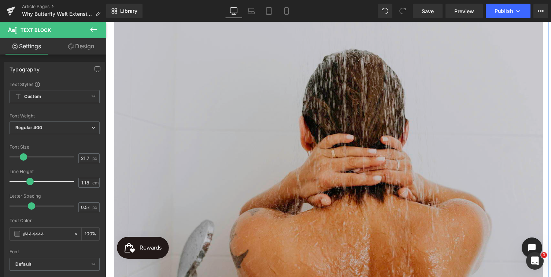
click at [306, 152] on img at bounding box center [328, 164] width 429 height 322
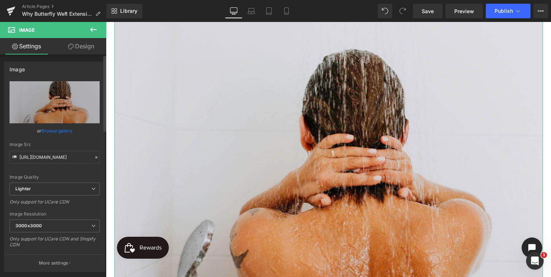
click at [58, 132] on link "Browse gallery" at bounding box center [56, 131] width 31 height 13
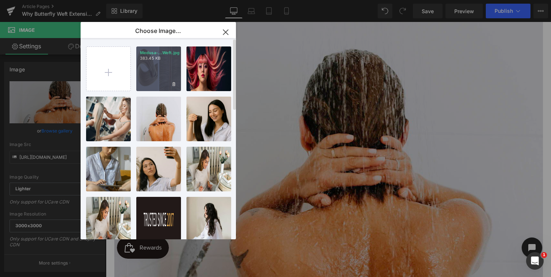
click at [157, 73] on div "Medusa-...Weft.jpg 383.45 KB" at bounding box center [158, 69] width 45 height 45
type input "[URL][DOMAIN_NAME]"
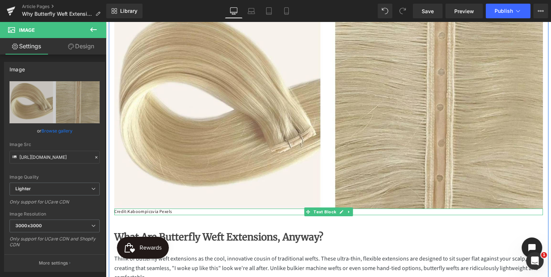
click at [174, 212] on p "Credit: Kaboompics via [GEOGRAPHIC_DATA]" at bounding box center [328, 212] width 429 height 7
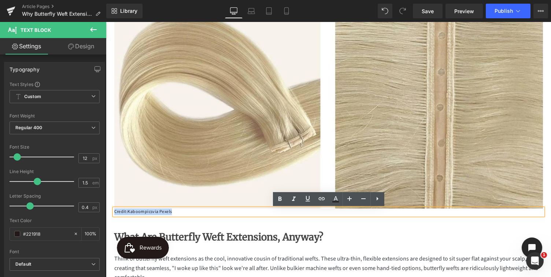
drag, startPoint x: 174, startPoint y: 212, endPoint x: 116, endPoint y: 211, distance: 58.3
click at [116, 211] on p "Credit: Kaboompics via [GEOGRAPHIC_DATA]" at bounding box center [328, 212] width 429 height 7
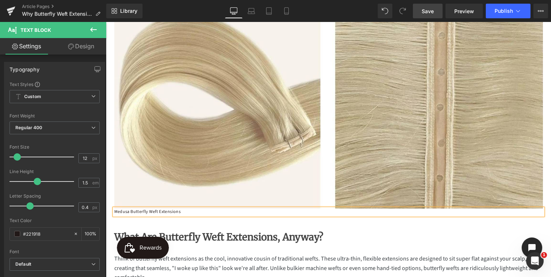
click at [430, 11] on span "Save" at bounding box center [428, 11] width 12 height 8
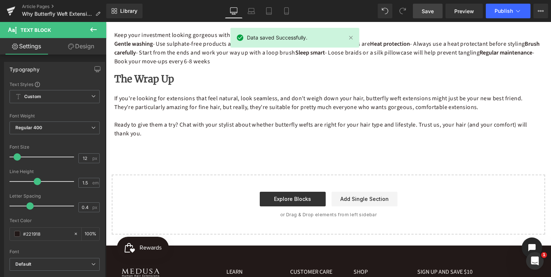
scroll to position [939, 0]
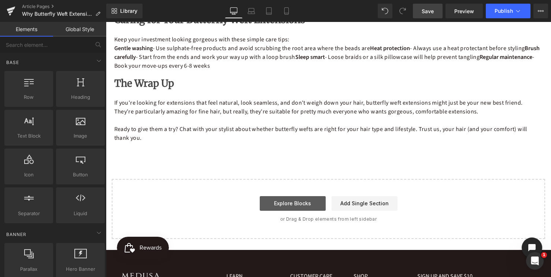
click at [289, 204] on link "Explore Blocks" at bounding box center [293, 203] width 66 height 15
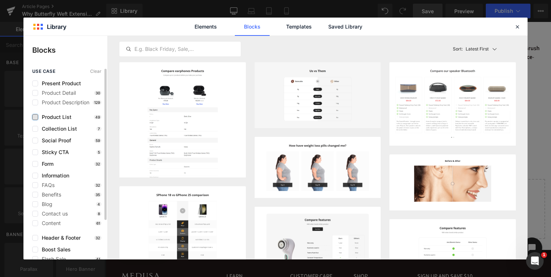
click at [35, 116] on label at bounding box center [35, 117] width 6 height 6
click at [35, 117] on input "checkbox" at bounding box center [35, 117] width 0 height 0
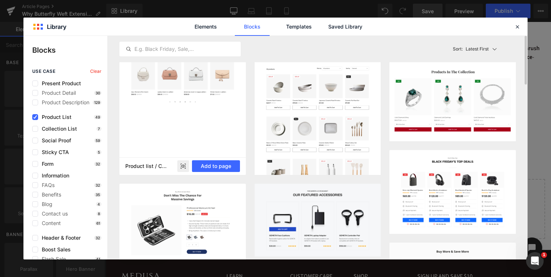
scroll to position [0, 0]
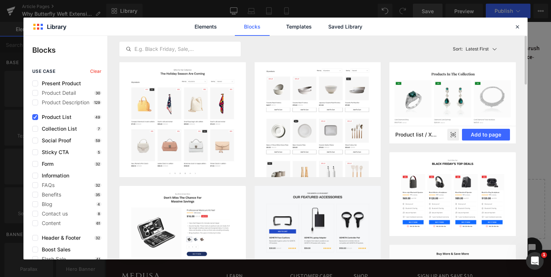
click at [450, 91] on img at bounding box center [452, 103] width 126 height 82
click at [482, 135] on button "Add to page" at bounding box center [486, 135] width 48 height 12
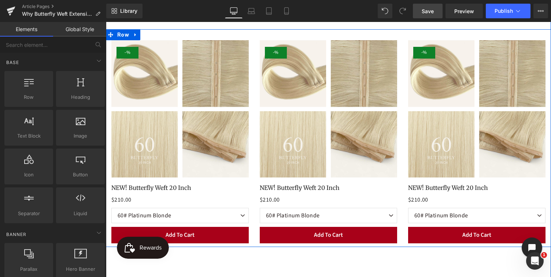
scroll to position [1119, 0]
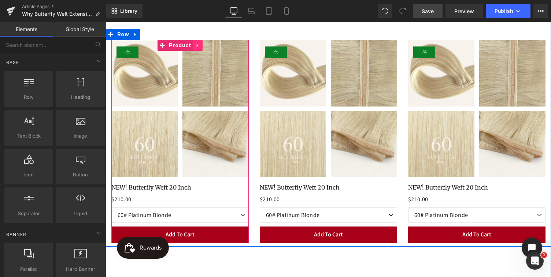
click at [196, 44] on icon at bounding box center [197, 44] width 5 height 5
click at [202, 45] on icon at bounding box center [202, 44] width 5 height 5
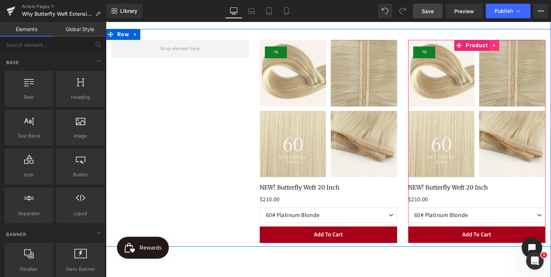
click at [493, 44] on icon at bounding box center [493, 45] width 1 height 3
click at [498, 45] on icon at bounding box center [499, 45] width 5 height 5
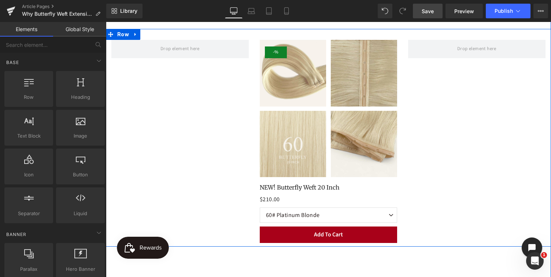
click at [190, 97] on div "- 21000 % (P) Image NEW! Butterfly Weft 20 Inch (P) Title $210.00 $0 (P) Price …" at bounding box center [328, 138] width 445 height 218
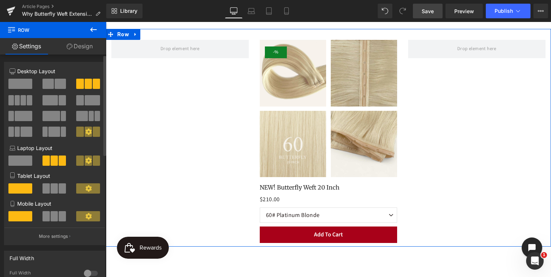
click at [52, 133] on span at bounding box center [53, 132] width 11 height 10
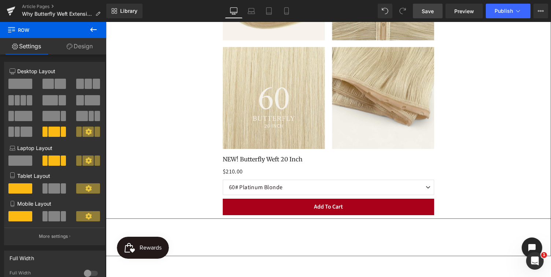
scroll to position [1222, 0]
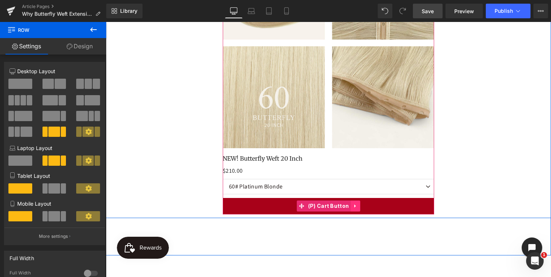
click at [354, 205] on icon at bounding box center [354, 206] width 1 height 3
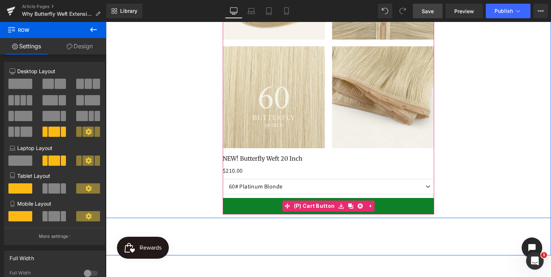
click at [381, 206] on button "Add To Cart" at bounding box center [329, 206] width 212 height 16
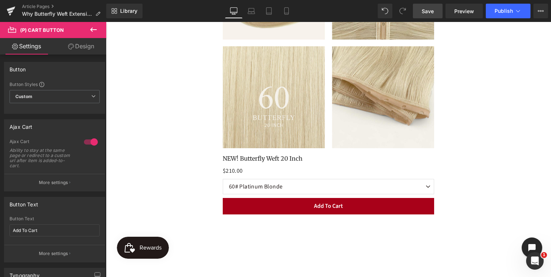
click at [82, 48] on link "Design" at bounding box center [81, 46] width 53 height 16
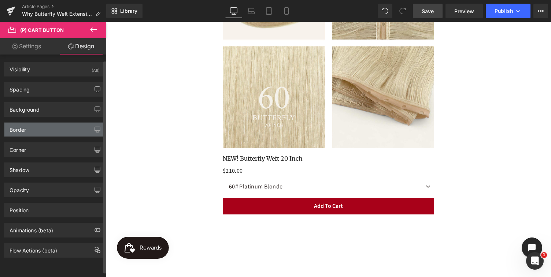
scroll to position [0, 0]
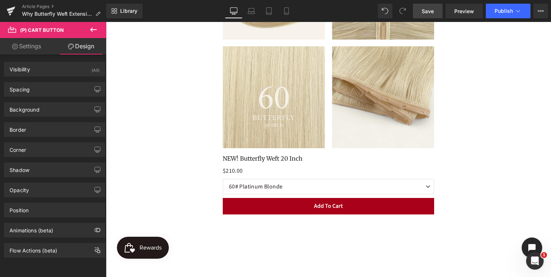
click at [28, 47] on link "Settings" at bounding box center [26, 46] width 53 height 16
type input "100"
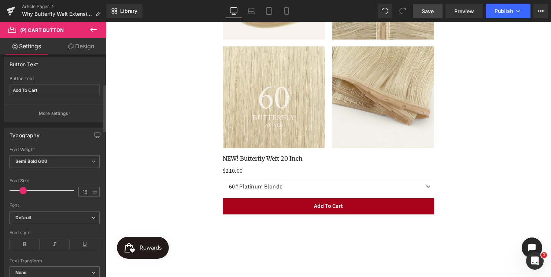
scroll to position [134, 0]
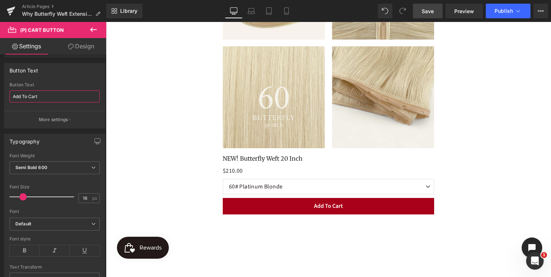
drag, startPoint x: 42, startPoint y: 98, endPoint x: 0, endPoint y: 97, distance: 42.2
click at [0, 97] on html "You are previewing how the will restyle your page. You can not edit Elements in…" at bounding box center [275, 138] width 551 height 277
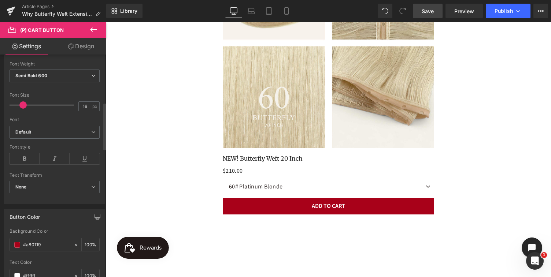
scroll to position [234, 0]
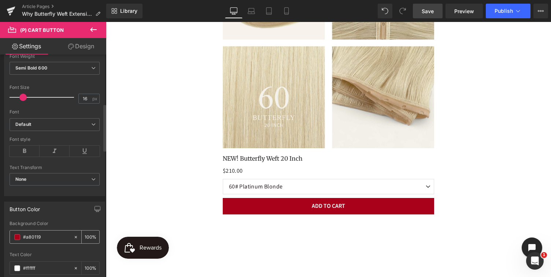
type input "ADD TO CART"
drag, startPoint x: 45, startPoint y: 236, endPoint x: 27, endPoint y: 236, distance: 18.3
click at [27, 236] on input "#a80119" at bounding box center [46, 237] width 47 height 8
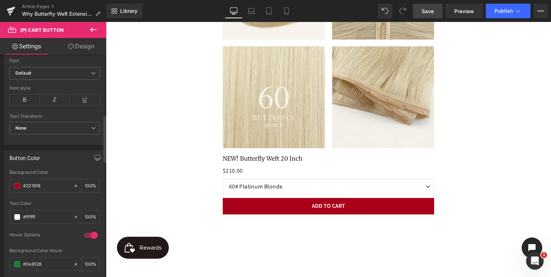
scroll to position [292, 0]
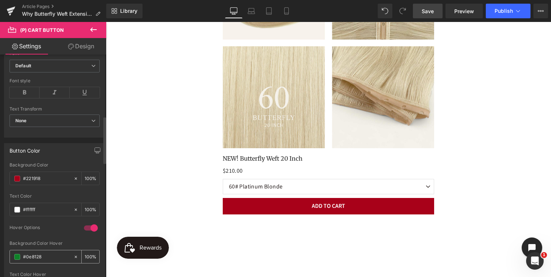
type input "#221918"
click at [44, 256] on input "#0e8128" at bounding box center [46, 257] width 47 height 8
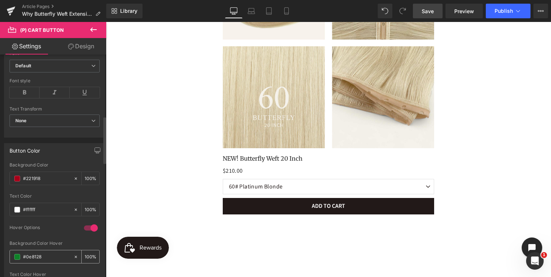
drag, startPoint x: 45, startPoint y: 256, endPoint x: 26, endPoint y: 255, distance: 18.7
click at [26, 255] on input "#0e8128" at bounding box center [46, 257] width 47 height 8
click at [17, 258] on span at bounding box center [17, 257] width 6 height 6
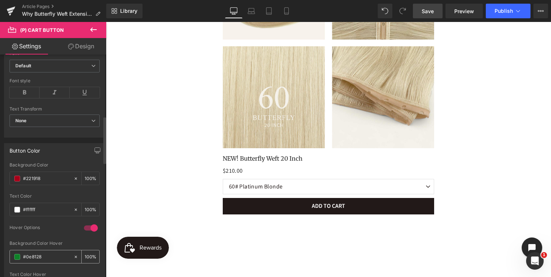
drag, startPoint x: 44, startPoint y: 257, endPoint x: 29, endPoint y: 256, distance: 15.0
click at [29, 256] on input "#0e8128" at bounding box center [46, 257] width 47 height 8
click at [47, 258] on input "#0e8128" at bounding box center [46, 257] width 47 height 8
drag, startPoint x: 47, startPoint y: 258, endPoint x: 25, endPoint y: 257, distance: 22.0
click at [25, 257] on input "#0e8128" at bounding box center [46, 257] width 47 height 8
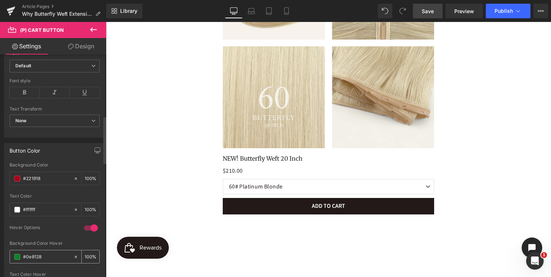
paste input "22191"
type input "#221918"
click at [83, 245] on div "Background Color Hover" at bounding box center [55, 243] width 90 height 5
click at [46, 258] on input "#221918" at bounding box center [46, 257] width 47 height 8
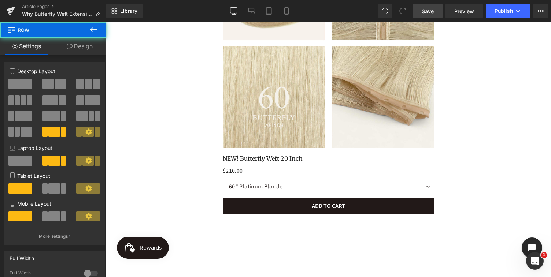
click at [163, 203] on div "- 21000 % (P) Image NEW! Butterfly Weft 20 Inch (P) Title $210.00 $0 (P) Price …" at bounding box center [328, 72] width 445 height 292
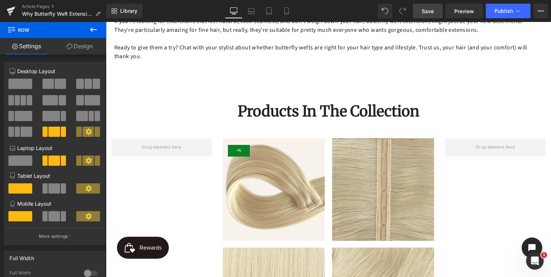
scroll to position [1009, 0]
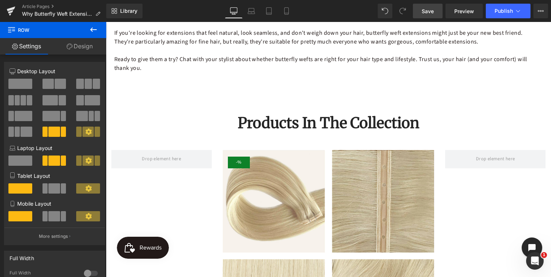
click at [302, 125] on h2 "Products In The Collection" at bounding box center [328, 123] width 434 height 19
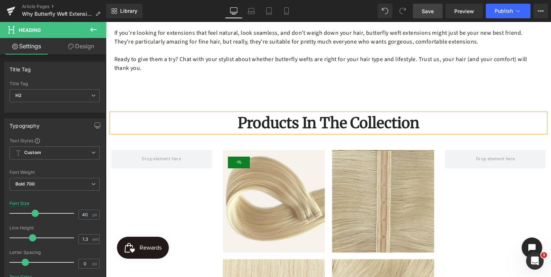
click at [428, 11] on span "Save" at bounding box center [428, 11] width 12 height 8
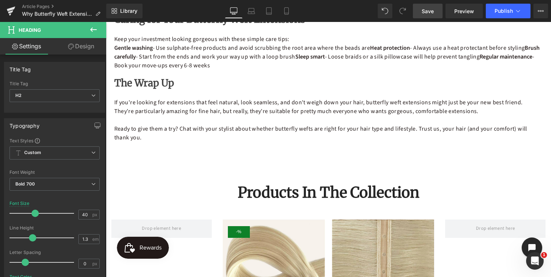
scroll to position [939, 0]
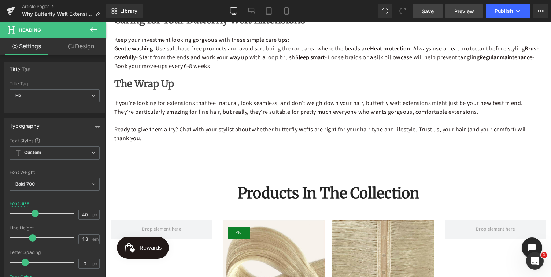
click at [465, 12] on span "Preview" at bounding box center [464, 11] width 20 height 8
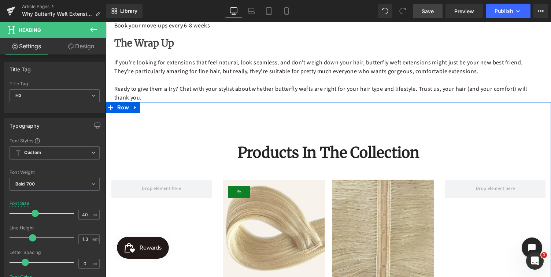
scroll to position [984, 0]
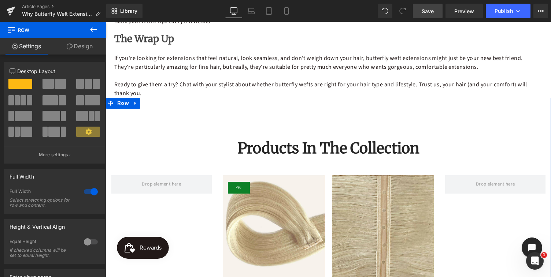
click at [135, 103] on icon at bounding box center [135, 102] width 5 height 5
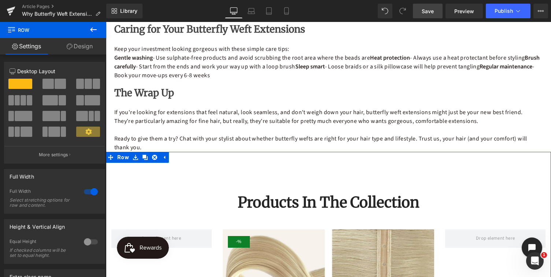
scroll to position [924, 0]
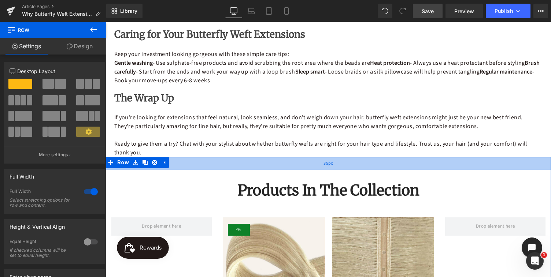
drag, startPoint x: 182, startPoint y: 188, endPoint x: 183, endPoint y: 167, distance: 20.5
click at [183, 169] on div "35px" at bounding box center [328, 163] width 445 height 13
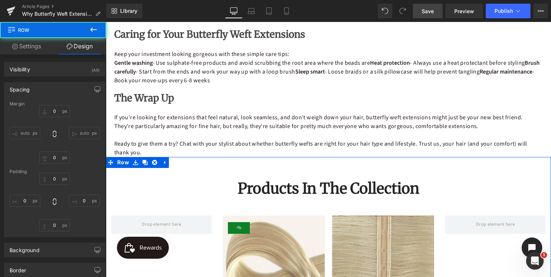
type input "0"
type input "30"
type input "0"
type input "102"
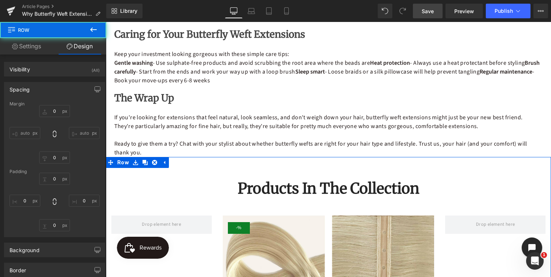
type input "0"
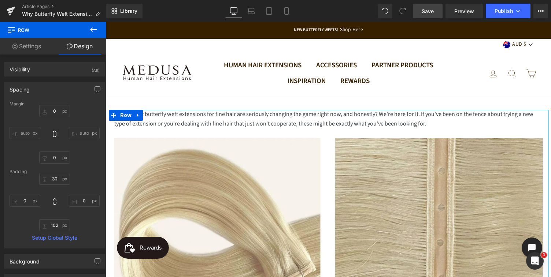
scroll to position [0, 0]
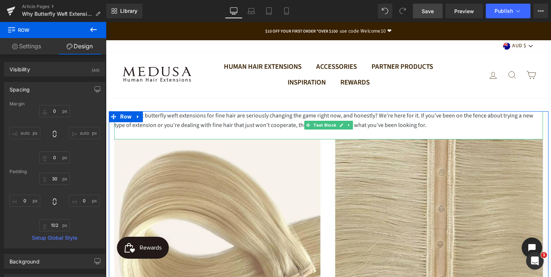
click at [234, 122] on div "Lightweight butterfly weft extensions for fine hair are seriously changing the …" at bounding box center [328, 120] width 429 height 19
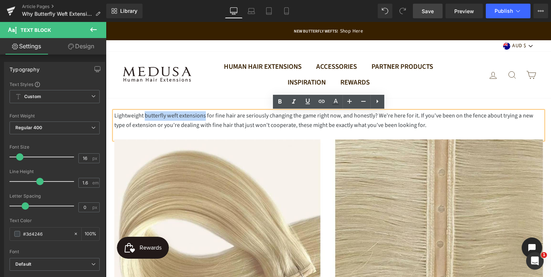
drag, startPoint x: 145, startPoint y: 117, endPoint x: 204, endPoint y: 114, distance: 59.1
click at [204, 114] on div "Lightweight butterfly weft extensions for fine hair are seriously changing the …" at bounding box center [328, 120] width 429 height 19
click at [322, 103] on icon at bounding box center [321, 101] width 9 height 9
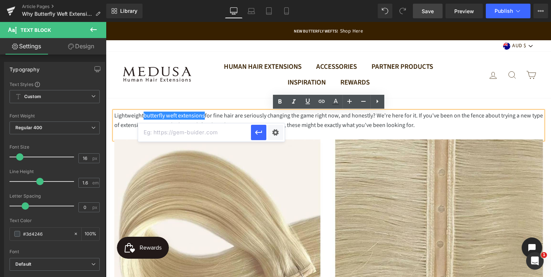
paste input "[URL][DOMAIN_NAME]"
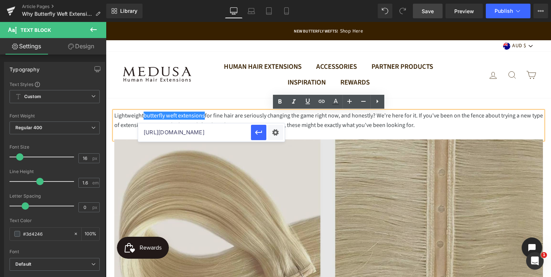
scroll to position [0, 158]
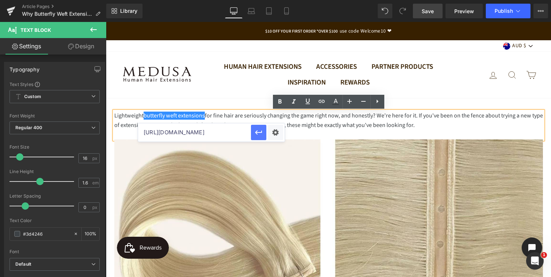
type input "[URL][DOMAIN_NAME]"
click at [258, 132] on icon "button" at bounding box center [258, 132] width 9 height 9
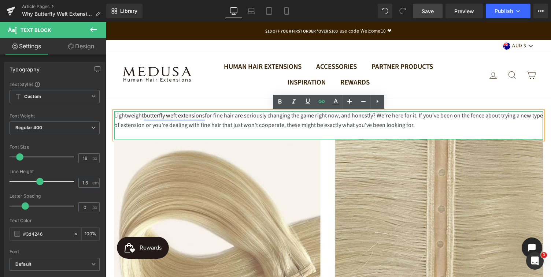
click at [148, 116] on link "butterfly weft extensions" at bounding box center [174, 116] width 61 height 8
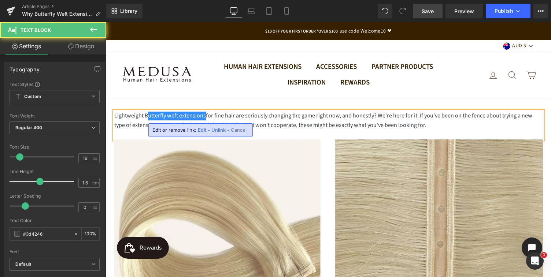
click at [170, 117] on link "utterfly weft extensions" at bounding box center [177, 116] width 58 height 8
click at [182, 117] on link "utterfly Weft extensions" at bounding box center [177, 116] width 58 height 8
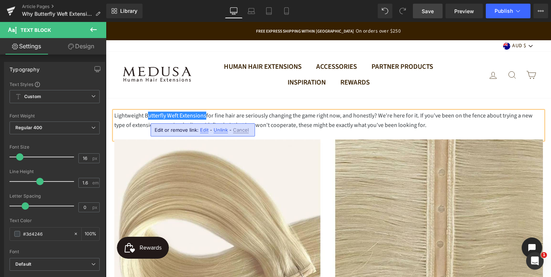
click at [226, 112] on div "Lightweight B utterfly Weft Extensions for fine hair are seriously changing the…" at bounding box center [328, 120] width 429 height 19
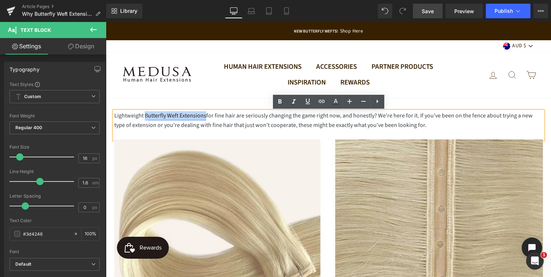
drag, startPoint x: 145, startPoint y: 117, endPoint x: 205, endPoint y: 118, distance: 59.7
click at [205, 118] on div "Lightweight B utterfly Weft Extensions for fine hair are seriously changing the…" at bounding box center [328, 120] width 429 height 19
click at [323, 102] on icon at bounding box center [321, 101] width 9 height 9
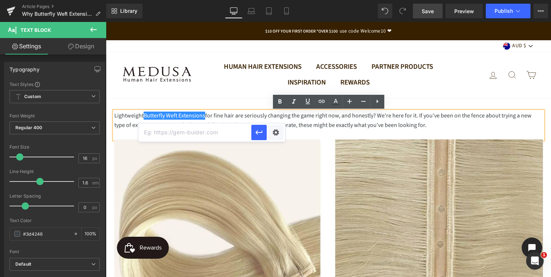
paste input "[URL][DOMAIN_NAME]"
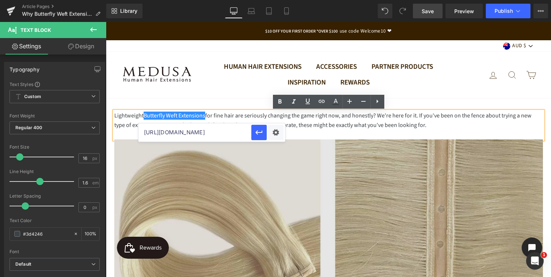
scroll to position [0, 158]
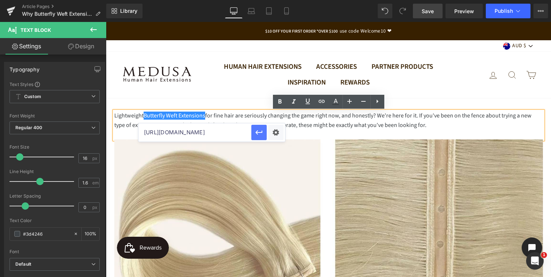
type input "[URL][DOMAIN_NAME]"
click at [258, 134] on icon "button" at bounding box center [258, 132] width 7 height 4
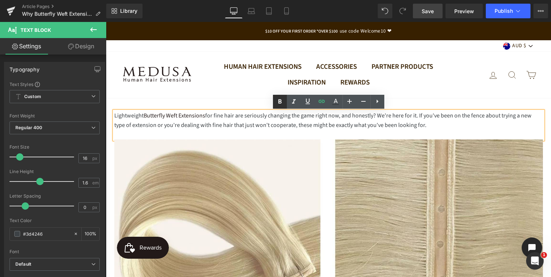
click at [280, 101] on icon at bounding box center [279, 101] width 3 height 4
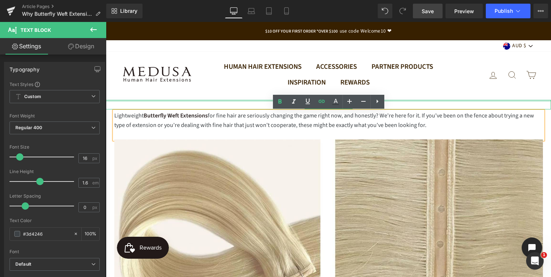
click at [224, 101] on div at bounding box center [328, 101] width 445 height 2
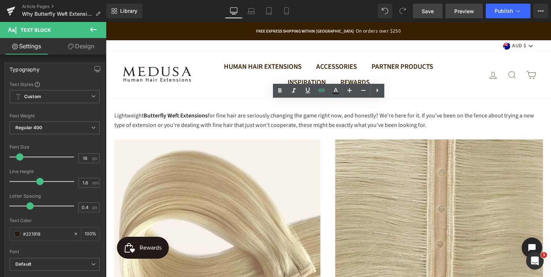
click at [471, 13] on span "Preview" at bounding box center [464, 11] width 20 height 8
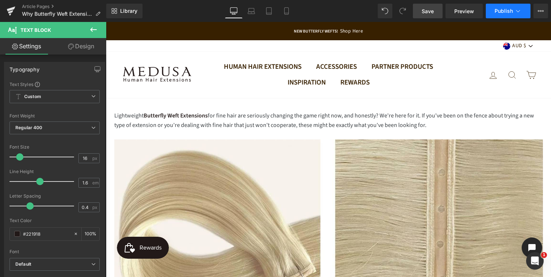
click at [507, 12] on span "Publish" at bounding box center [504, 11] width 18 height 6
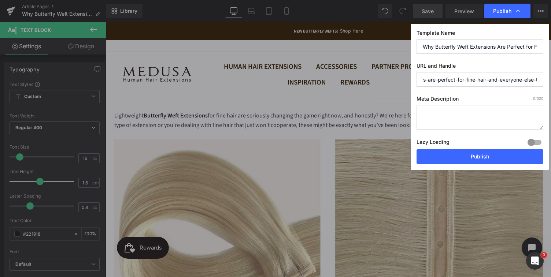
scroll to position [0, 81]
click at [537, 80] on input "why-butterfly-weft-extensions-are-perfect-for-fine-hair-and-everyone-else-too" at bounding box center [480, 79] width 127 height 15
drag, startPoint x: 537, startPoint y: 80, endPoint x: 478, endPoint y: 81, distance: 58.3
click at [478, 81] on input "why-butterfly-weft-extensions-are-perfect-for-fine-hair-and-everyone-else-too" at bounding box center [480, 79] width 127 height 15
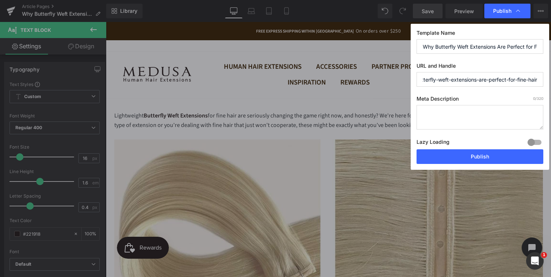
scroll to position [0, 22]
type input "why-butterfly-weft-extensions-are-perfect-for-fine-hair"
click at [432, 117] on textarea at bounding box center [480, 117] width 127 height 25
paste textarea "Discover why butterfly weft extensions are perfect for fine hair. Lightweight, …"
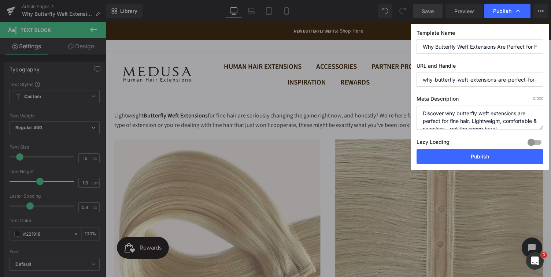
scroll to position [3, 0]
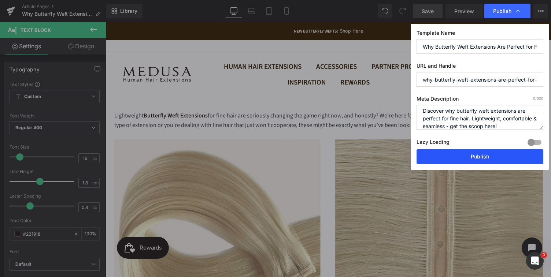
type textarea "Discover why butterfly weft extensions are perfect for fine hair. Lightweight, …"
click at [479, 156] on button "Publish" at bounding box center [480, 156] width 127 height 15
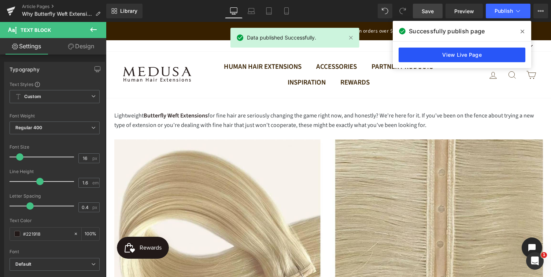
click at [460, 57] on link "View Live Page" at bounding box center [462, 55] width 127 height 15
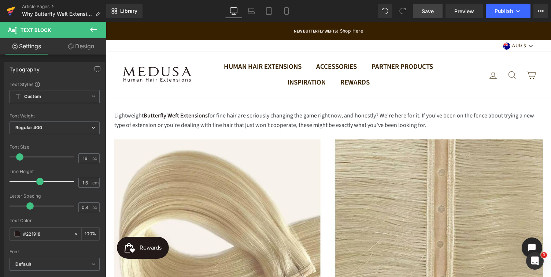
click at [12, 10] on icon at bounding box center [11, 9] width 8 height 5
